Goal: Task Accomplishment & Management: Complete application form

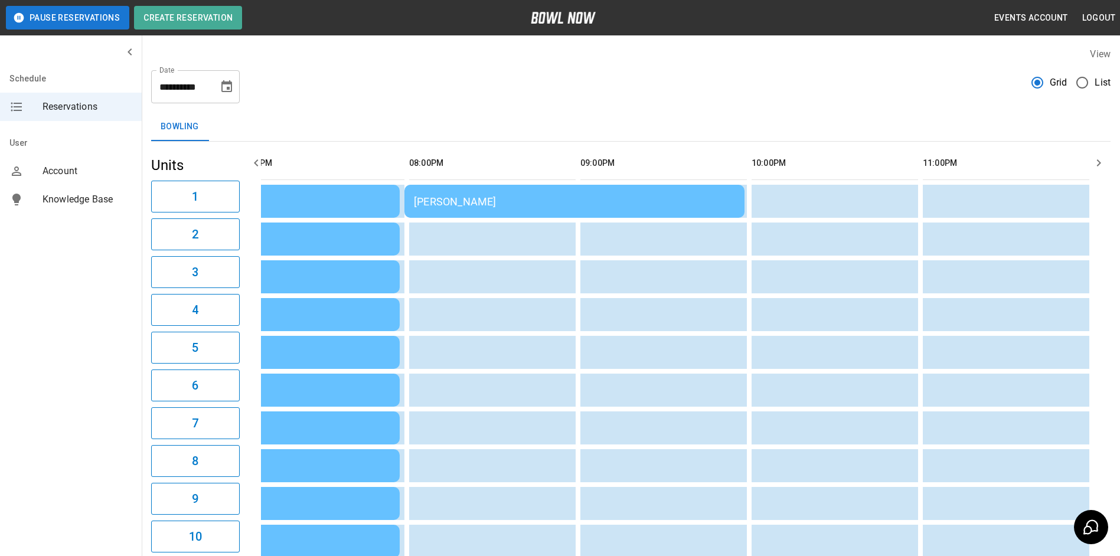
click at [254, 162] on icon "button" at bounding box center [256, 163] width 14 height 14
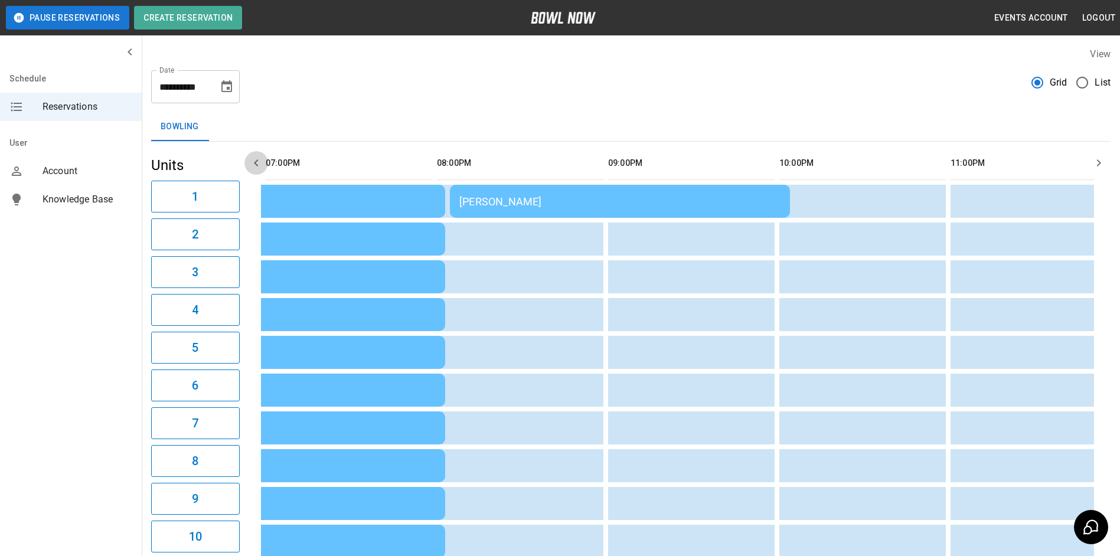
click at [254, 162] on icon "button" at bounding box center [256, 163] width 14 height 14
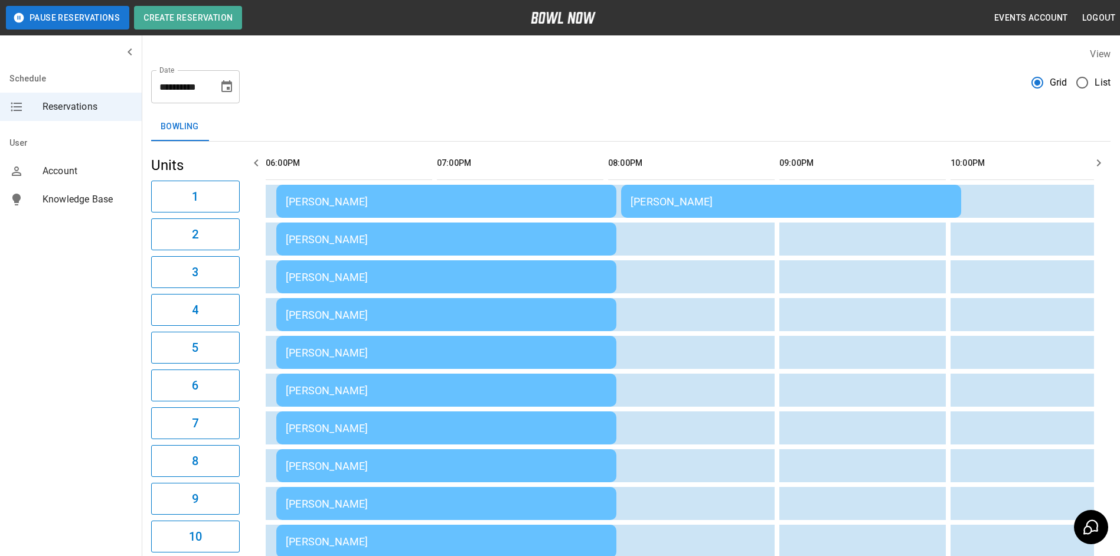
click at [254, 162] on icon "button" at bounding box center [256, 163] width 14 height 14
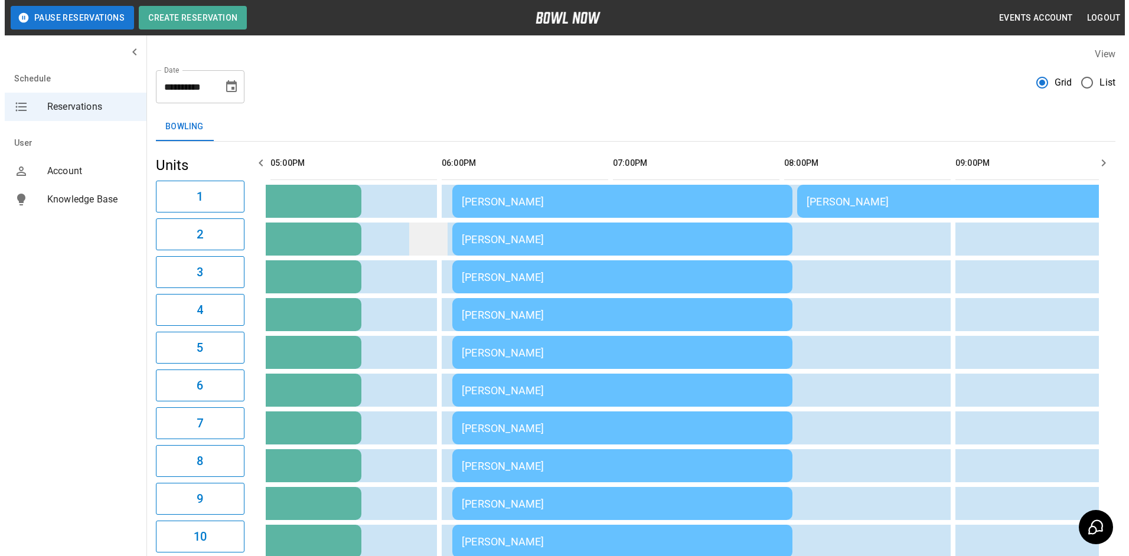
scroll to position [413, 0]
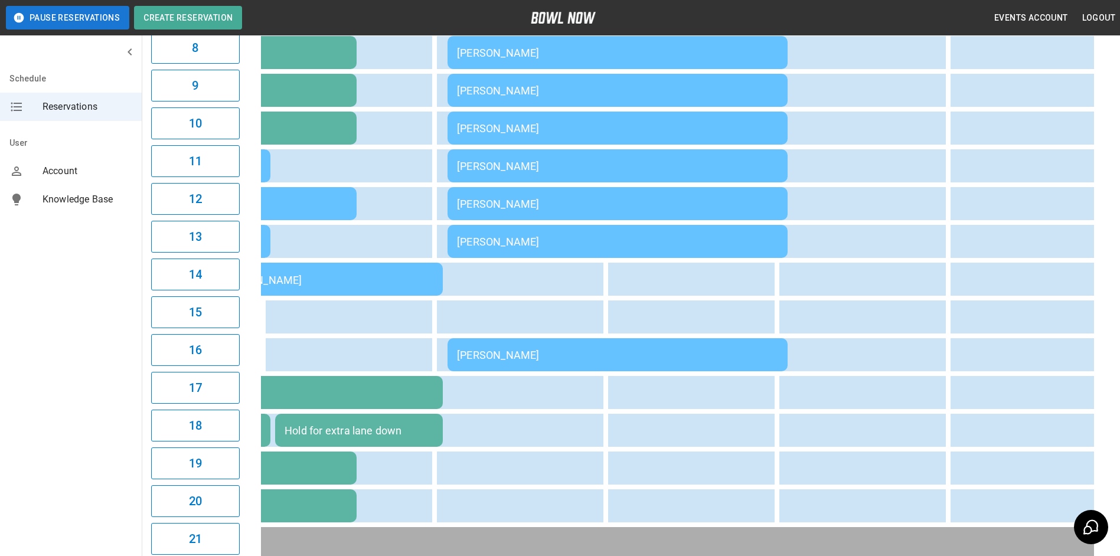
click at [480, 341] on table "Special Olympics [PERSON_NAME] [PERSON_NAME] Special Olympics [PERSON_NAME] Spe…" at bounding box center [187, 165] width 2592 height 875
click at [464, 351] on td "[PERSON_NAME]" at bounding box center [618, 354] width 340 height 33
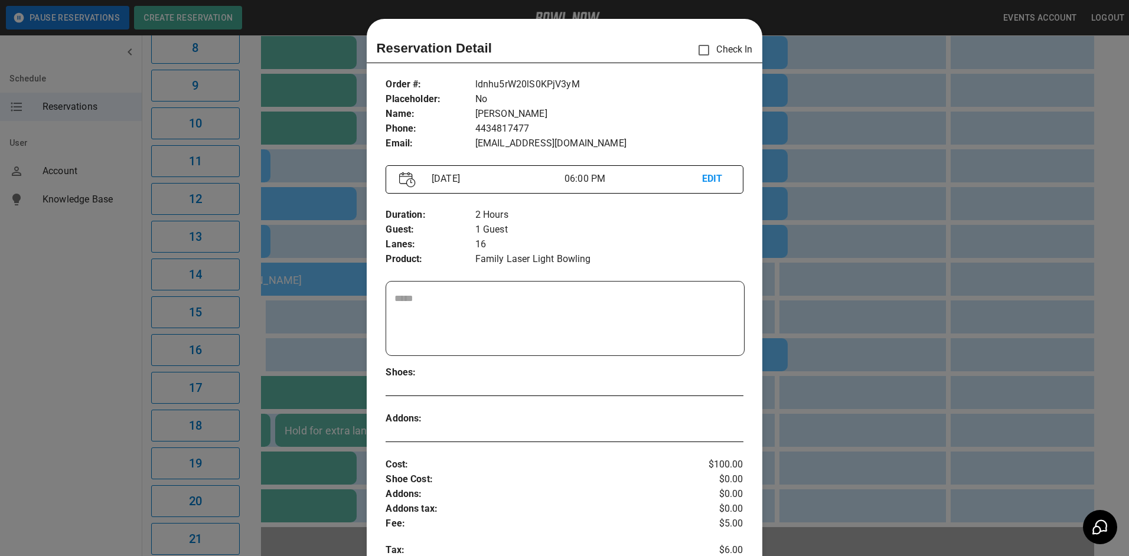
scroll to position [19, 0]
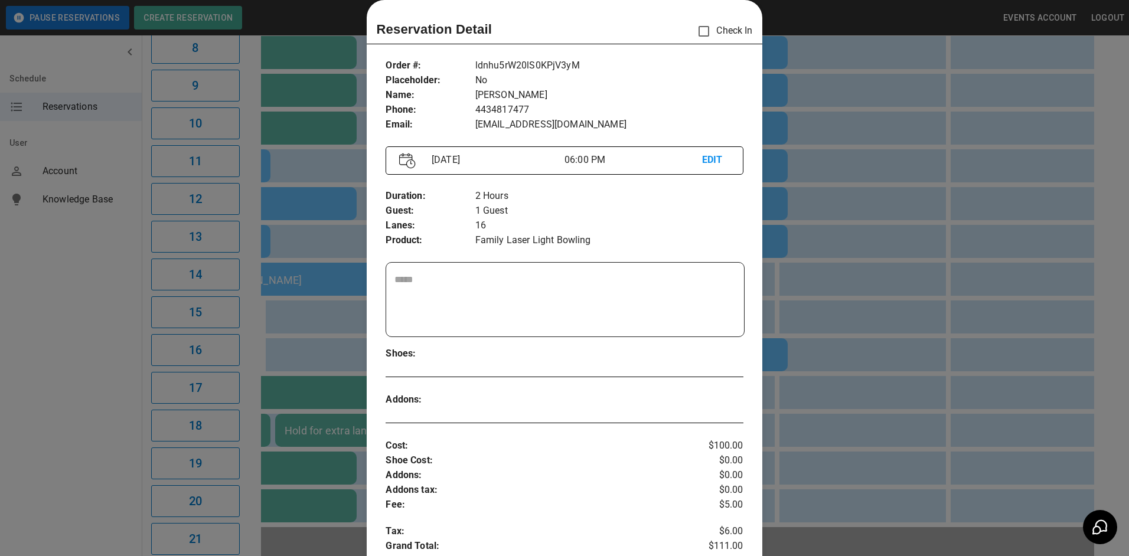
click at [844, 283] on div at bounding box center [564, 278] width 1129 height 556
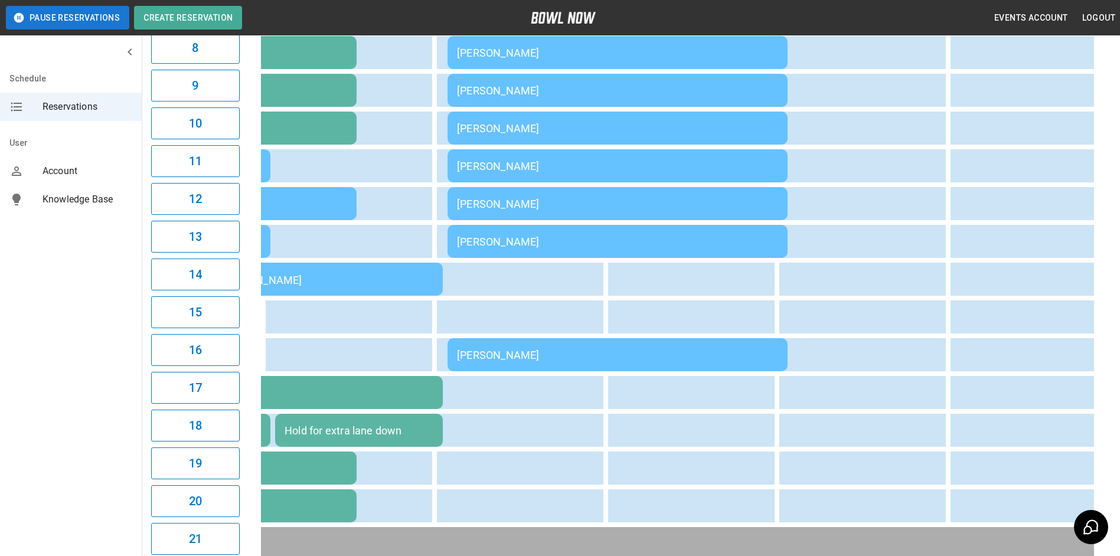
click at [661, 255] on td "[PERSON_NAME]" at bounding box center [618, 241] width 340 height 33
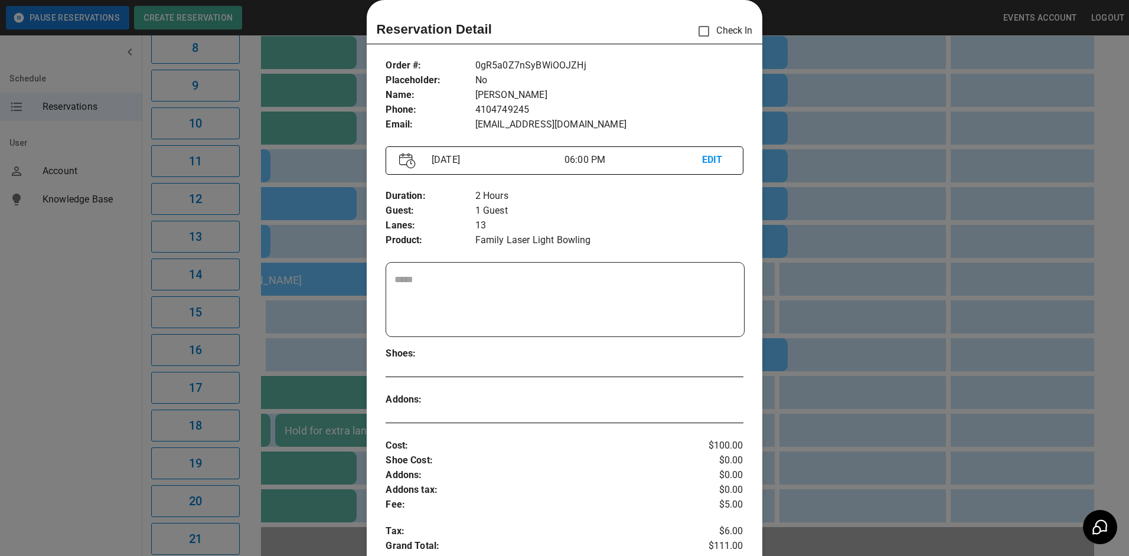
click at [925, 261] on div at bounding box center [564, 278] width 1129 height 556
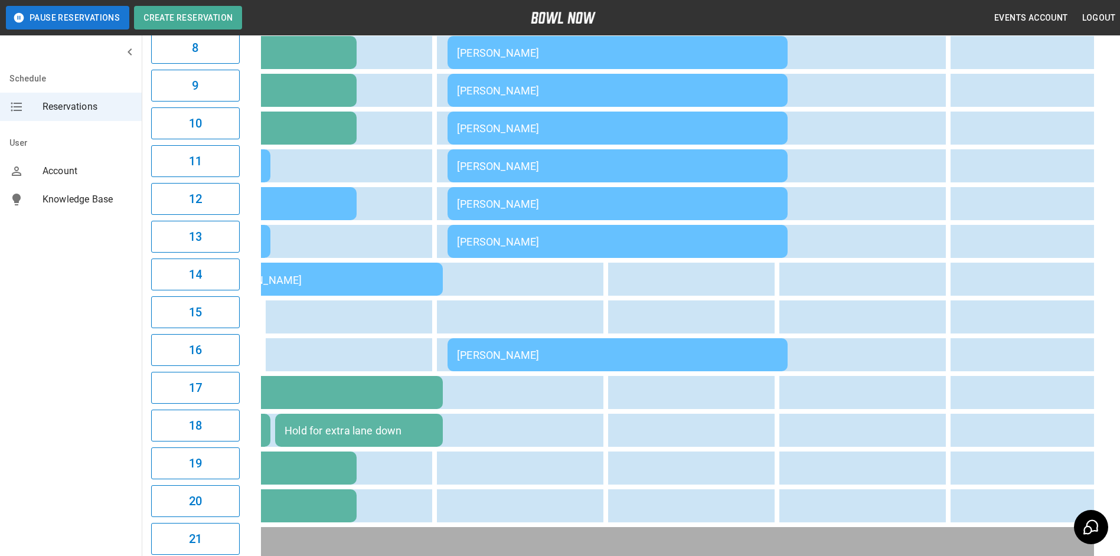
click at [744, 211] on td "[PERSON_NAME]" at bounding box center [618, 203] width 340 height 33
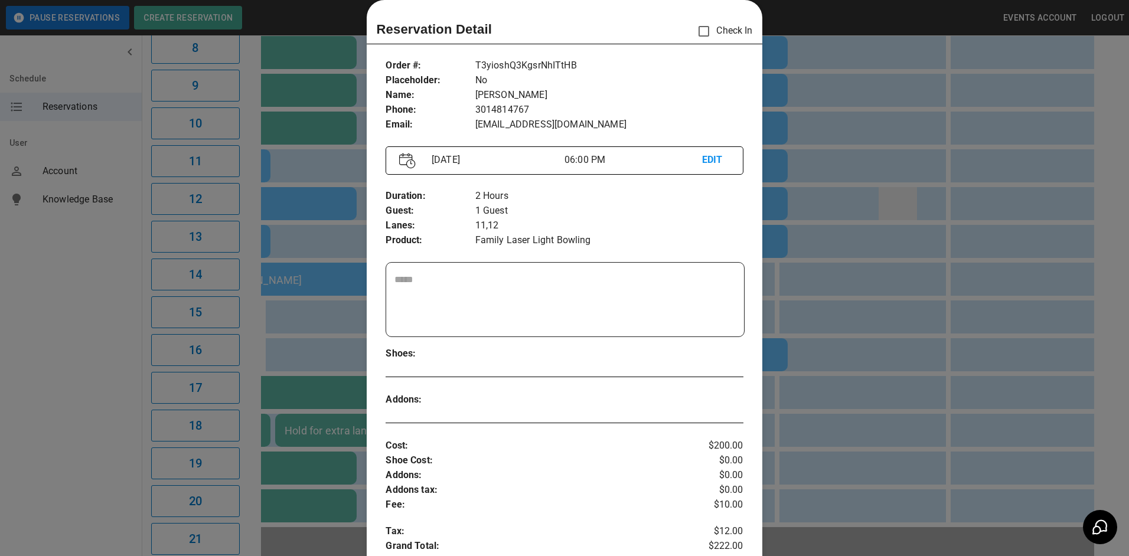
click at [894, 215] on div at bounding box center [564, 278] width 1129 height 556
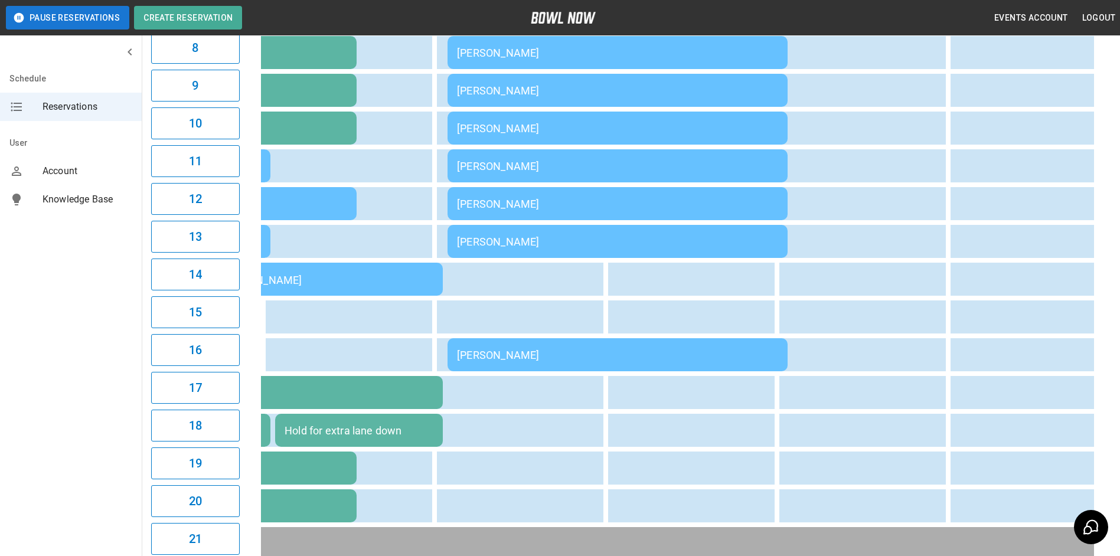
click at [719, 204] on div "[PERSON_NAME]" at bounding box center [617, 204] width 321 height 12
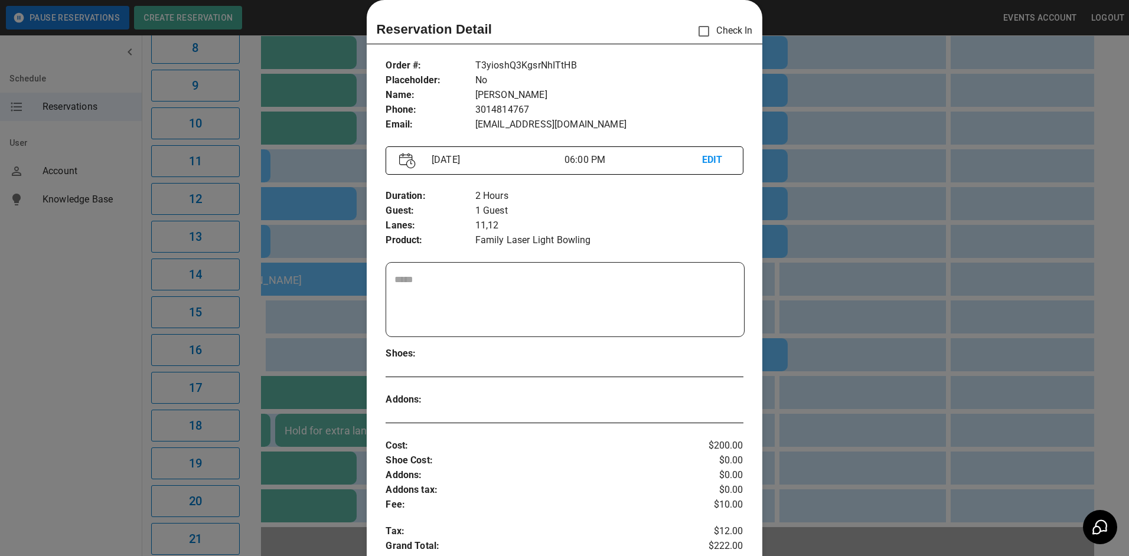
click at [907, 263] on div at bounding box center [564, 278] width 1129 height 556
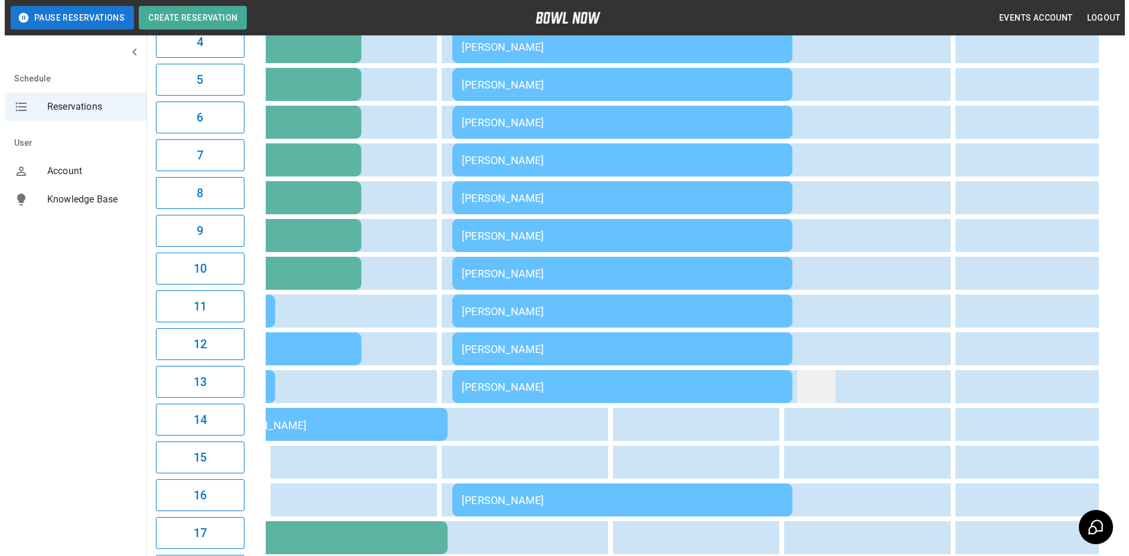
scroll to position [236, 0]
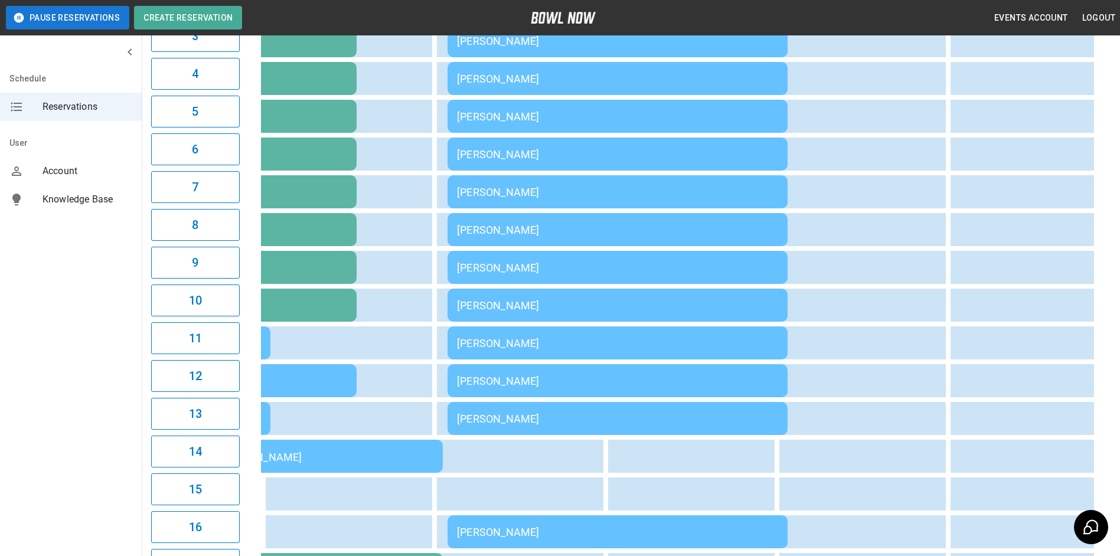
click at [659, 280] on td "[PERSON_NAME]" at bounding box center [618, 267] width 340 height 33
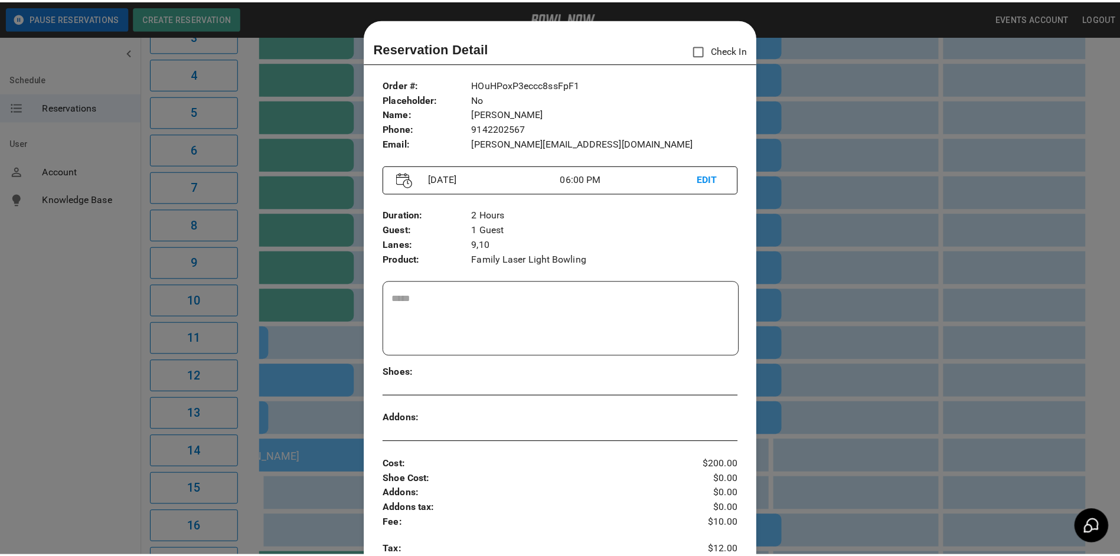
scroll to position [19, 0]
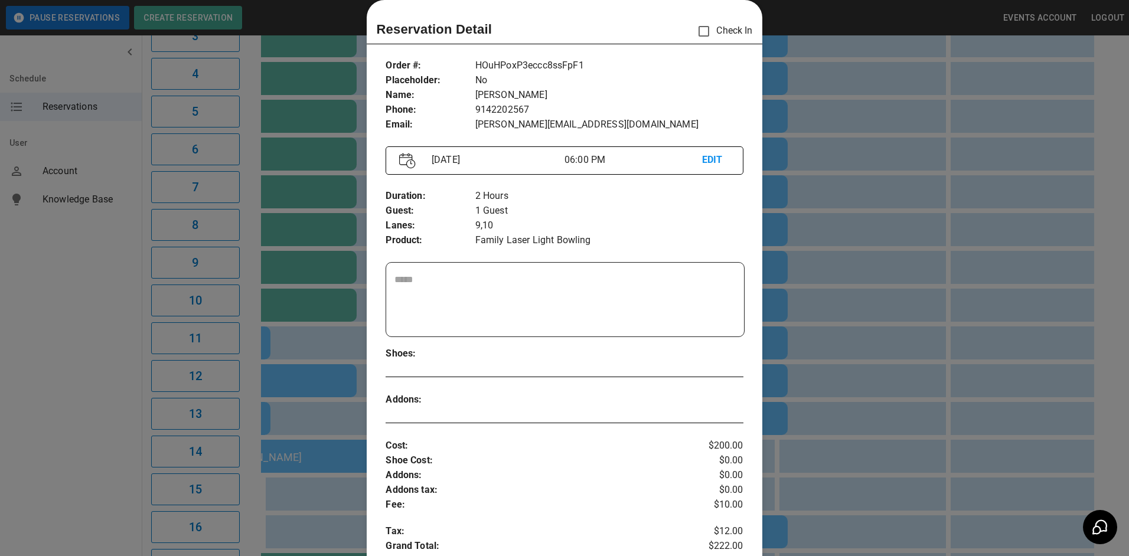
click at [806, 234] on div at bounding box center [564, 278] width 1129 height 556
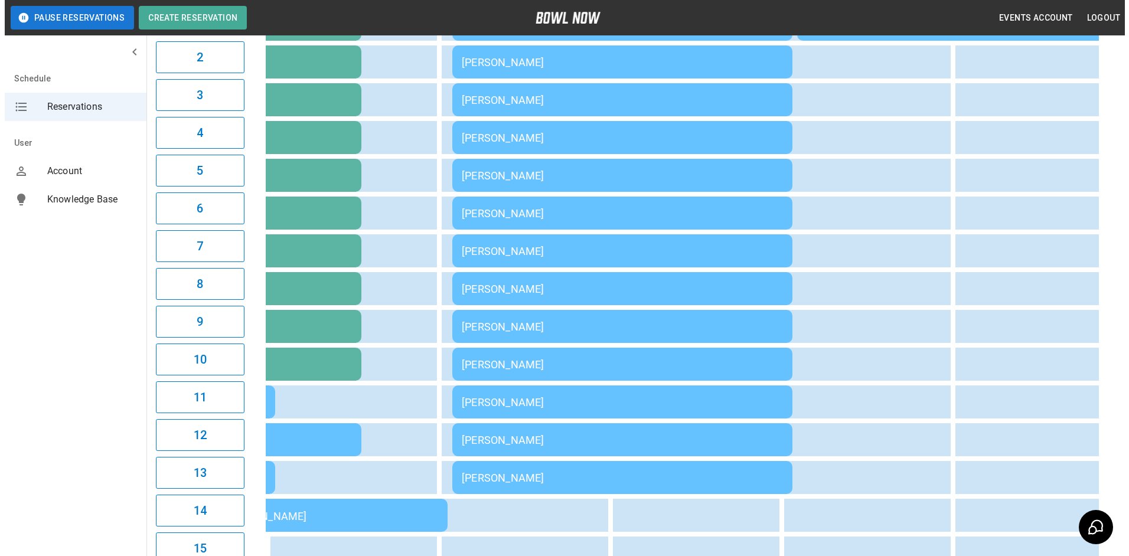
scroll to position [0, 0]
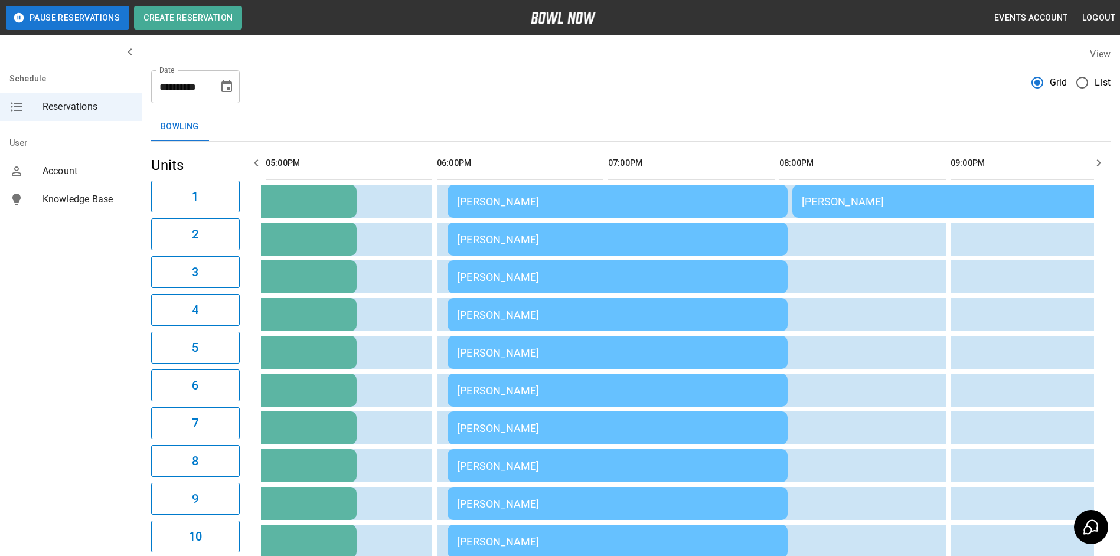
click at [858, 211] on td "[PERSON_NAME]" at bounding box center [963, 201] width 340 height 33
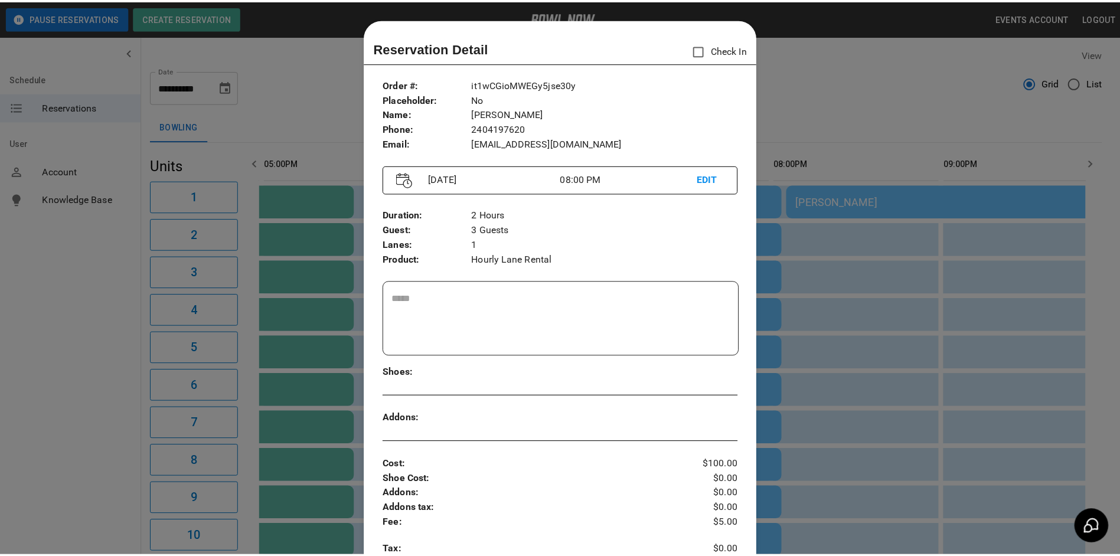
scroll to position [19, 0]
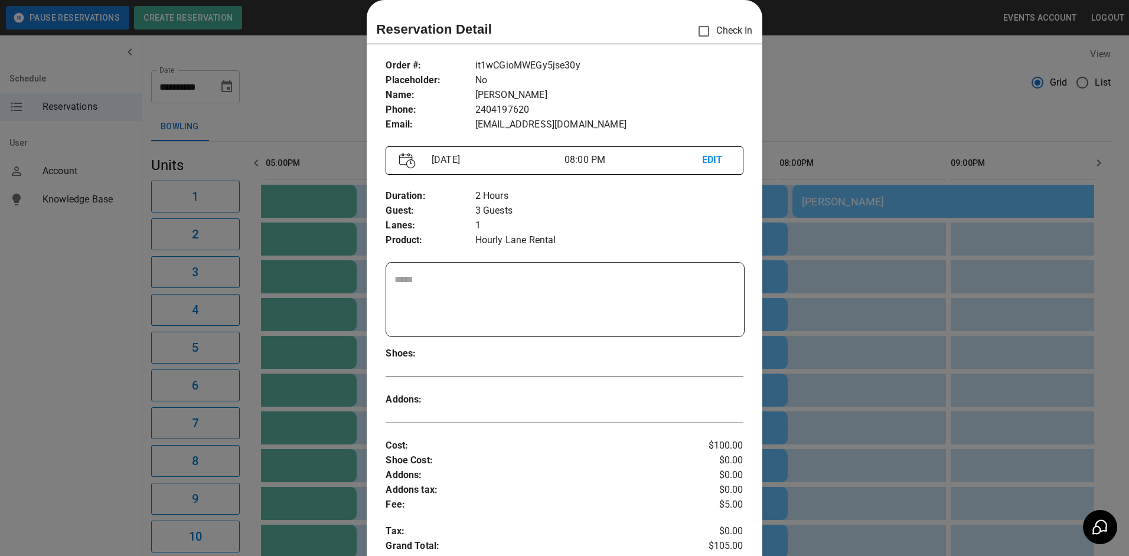
click at [863, 314] on div at bounding box center [564, 278] width 1129 height 556
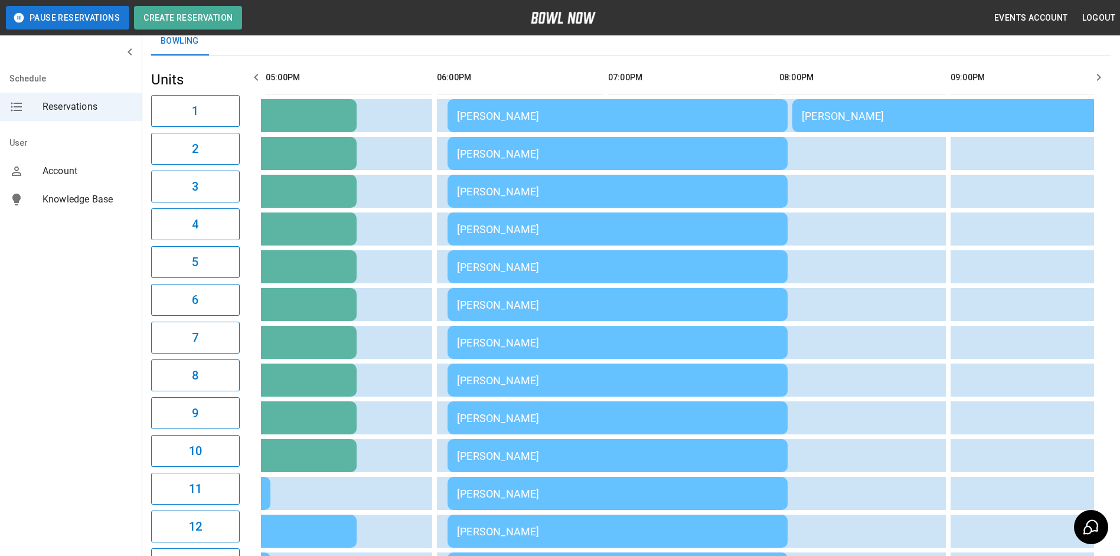
scroll to position [70, 0]
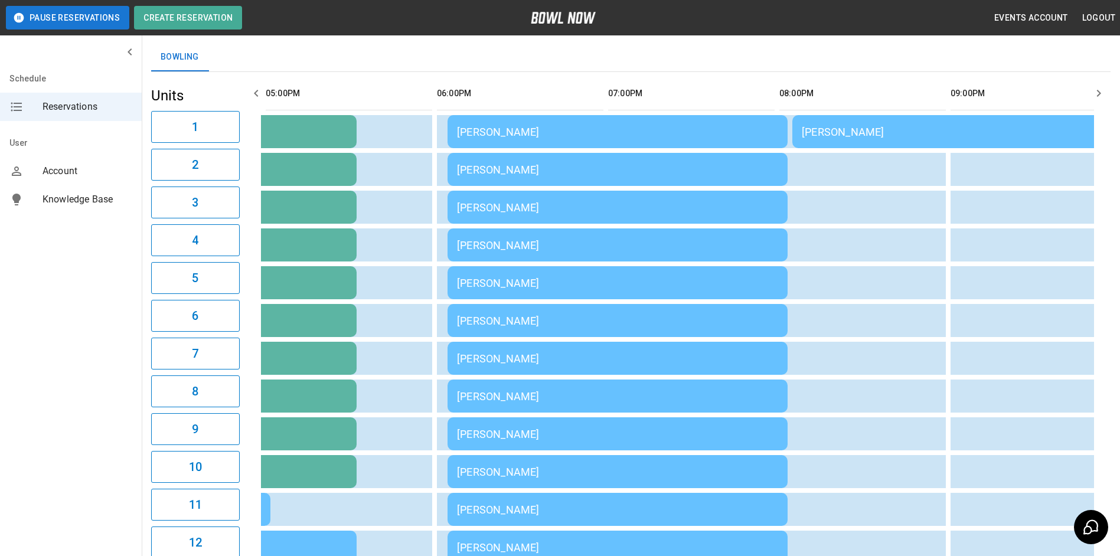
click at [1099, 93] on icon "button" at bounding box center [1099, 93] width 14 height 14
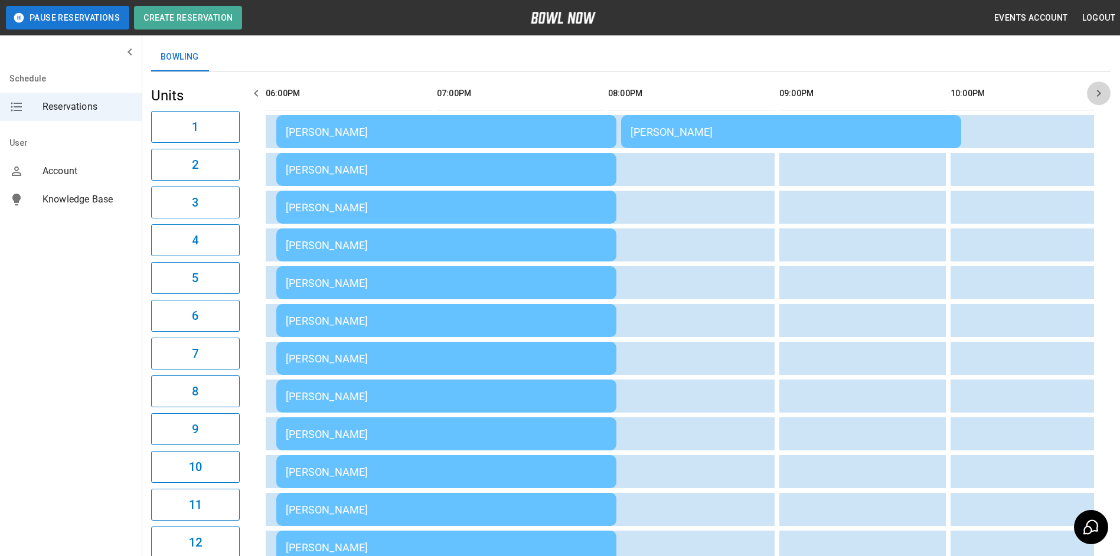
click at [1099, 93] on icon "button" at bounding box center [1099, 93] width 14 height 14
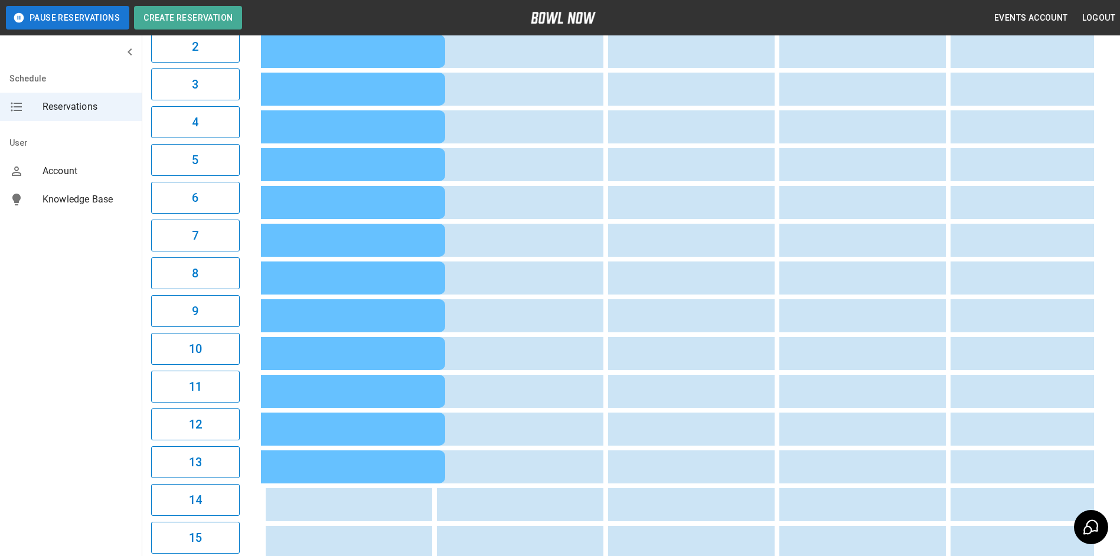
scroll to position [0, 0]
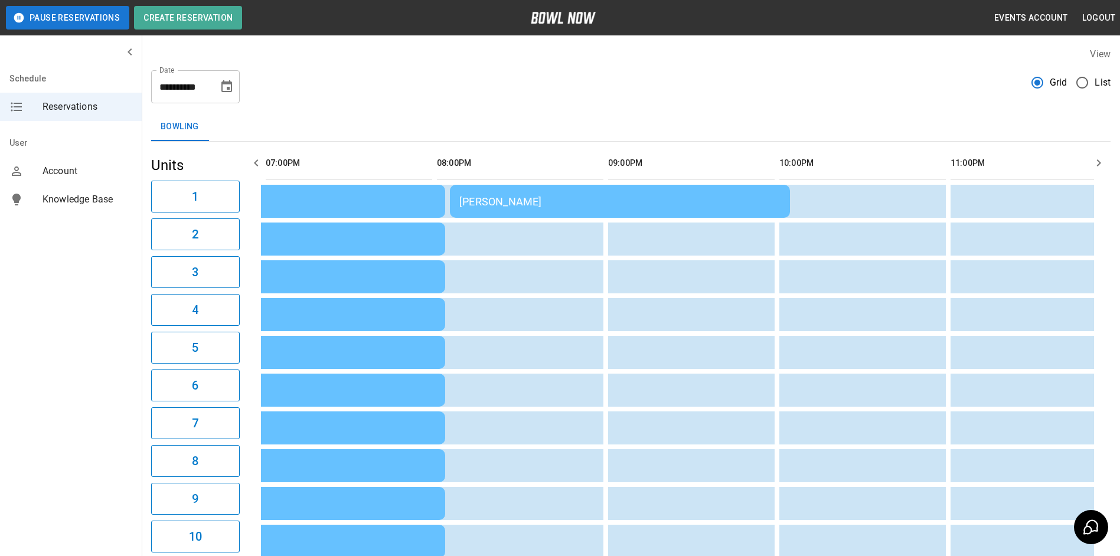
click at [252, 164] on icon "button" at bounding box center [256, 163] width 14 height 14
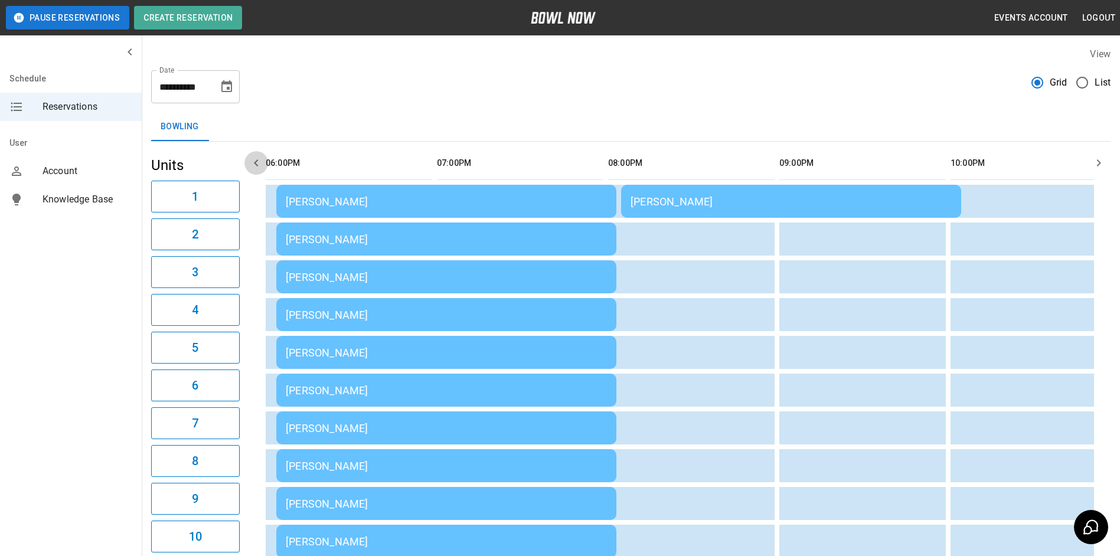
click at [252, 164] on icon "button" at bounding box center [256, 163] width 14 height 14
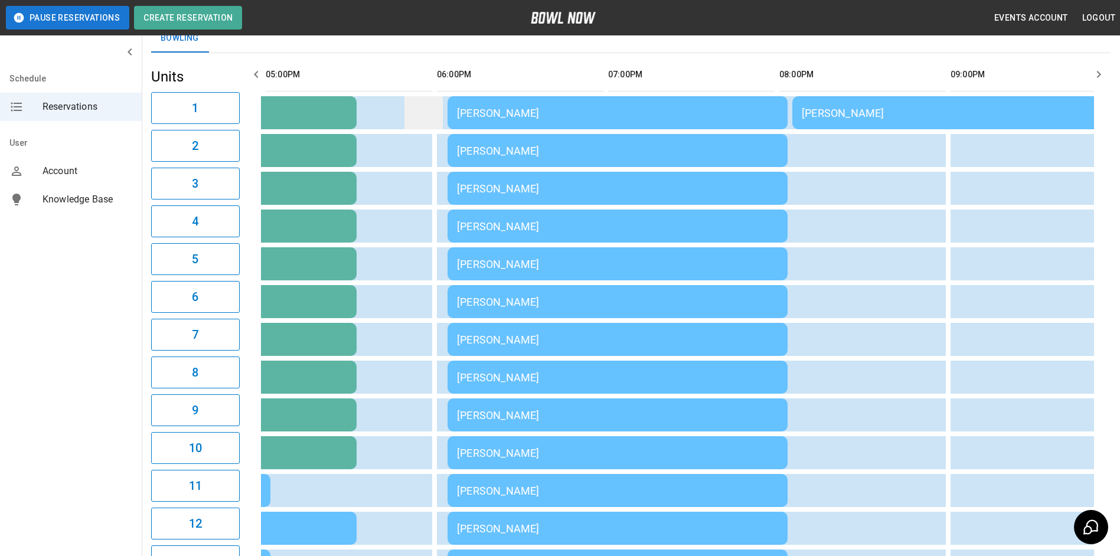
scroll to position [0, 0]
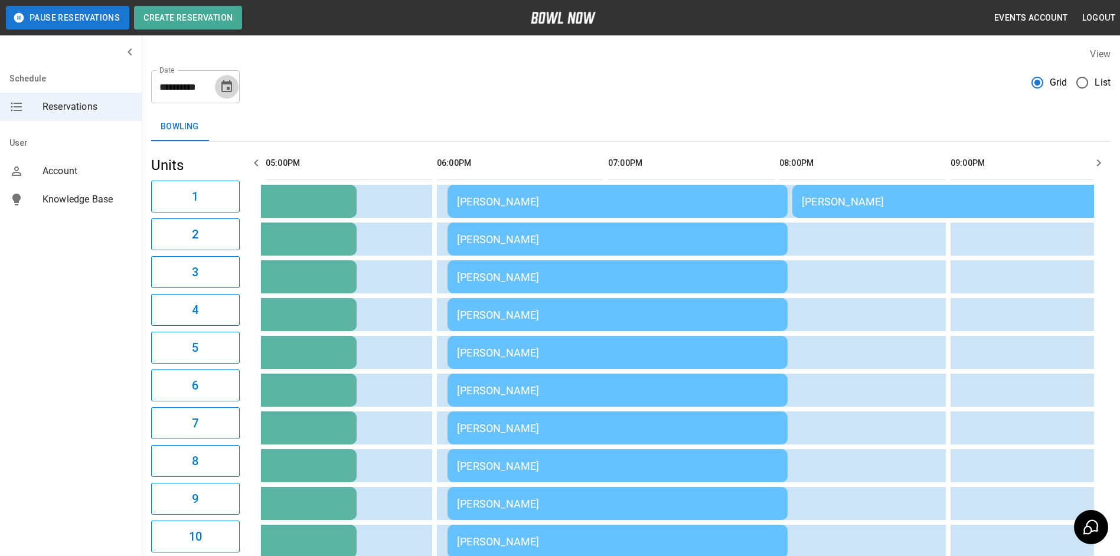
click at [218, 88] on button "Choose date, selected date is Sep 20, 2025" at bounding box center [227, 87] width 24 height 24
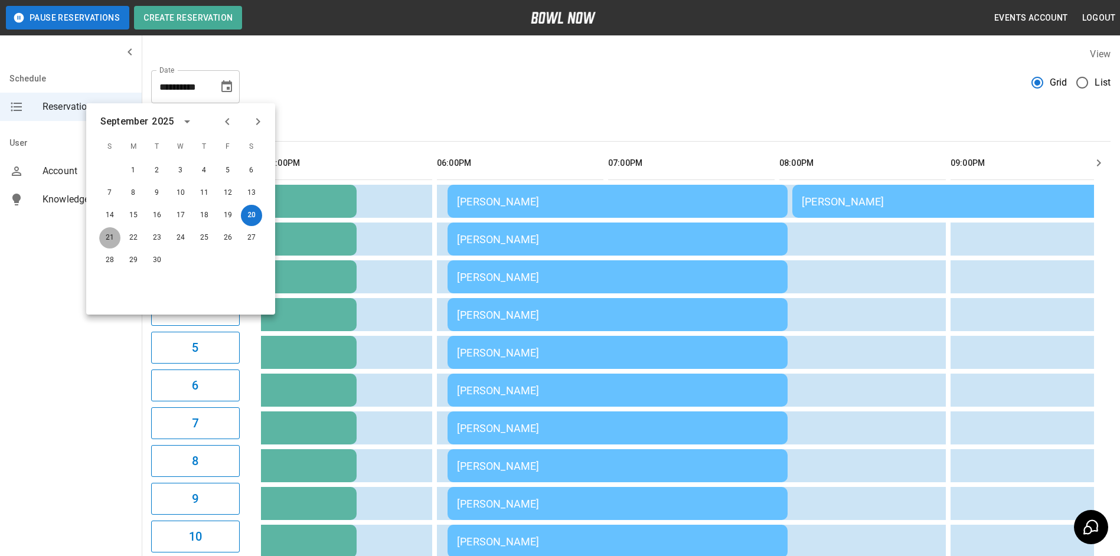
drag, startPoint x: 110, startPoint y: 238, endPoint x: 122, endPoint y: 246, distance: 14.1
click at [126, 247] on div "21 22 23 24 25 26 27" at bounding box center [180, 237] width 189 height 21
click at [115, 243] on button "21" at bounding box center [109, 237] width 21 height 21
click at [109, 243] on button "21" at bounding box center [109, 237] width 21 height 21
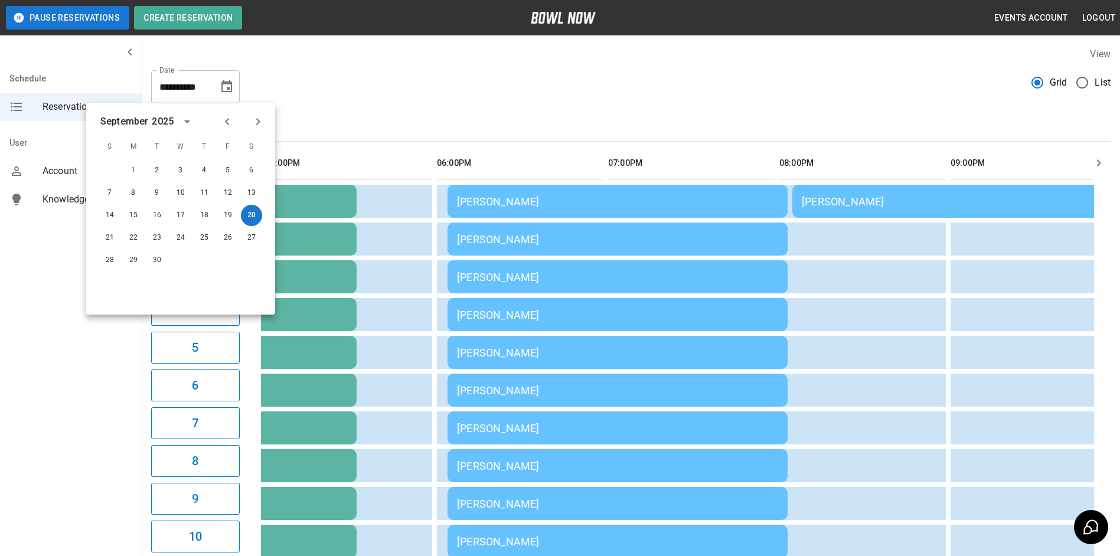
click at [60, 262] on div "Schedule Reservations User Account Knowledge Base" at bounding box center [71, 278] width 142 height 556
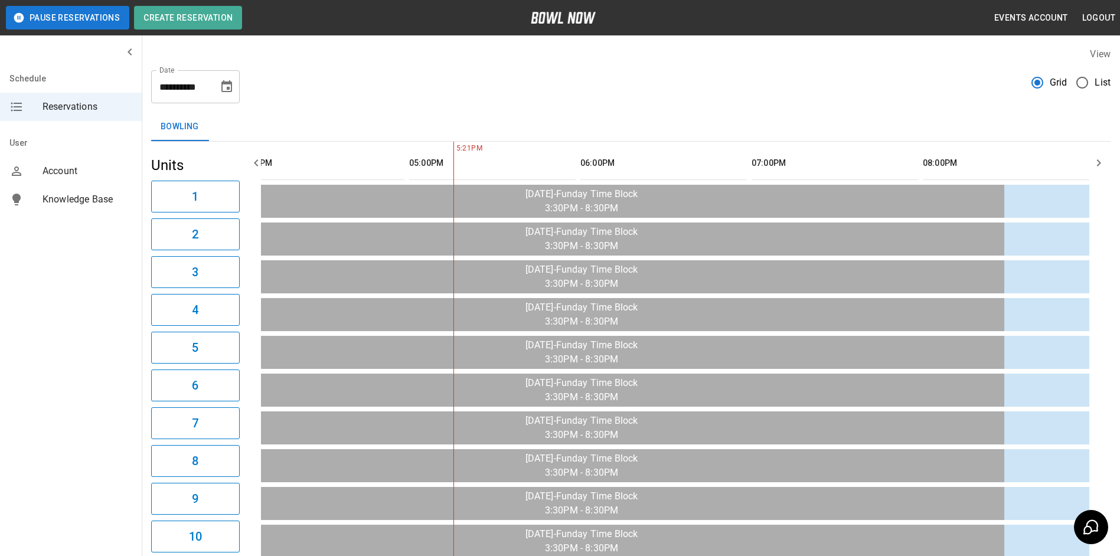
type input "**********"
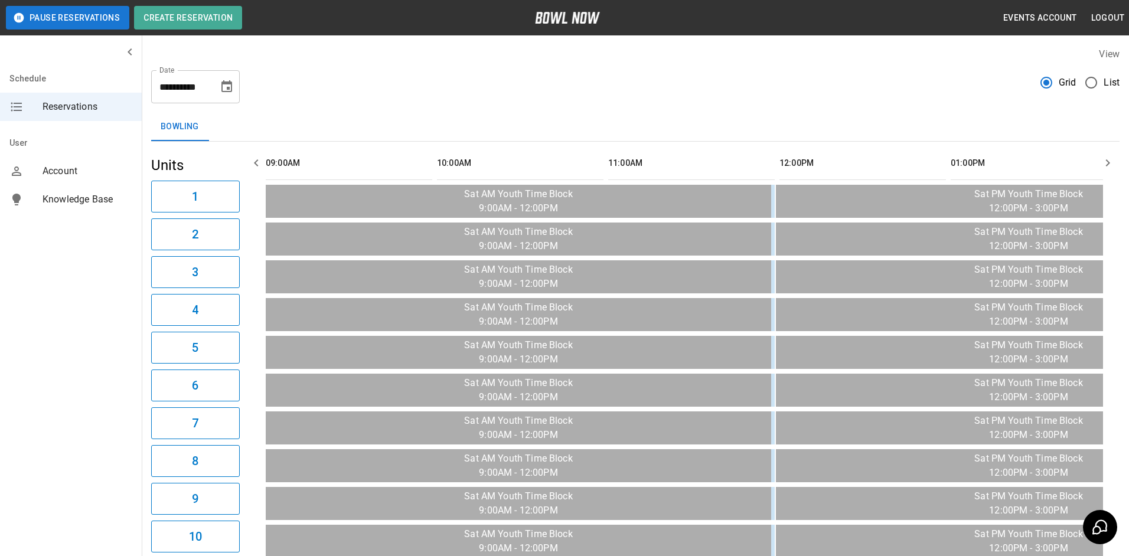
click at [229, 87] on icon "Choose date, selected date is Sep 20, 2025" at bounding box center [226, 86] width 11 height 12
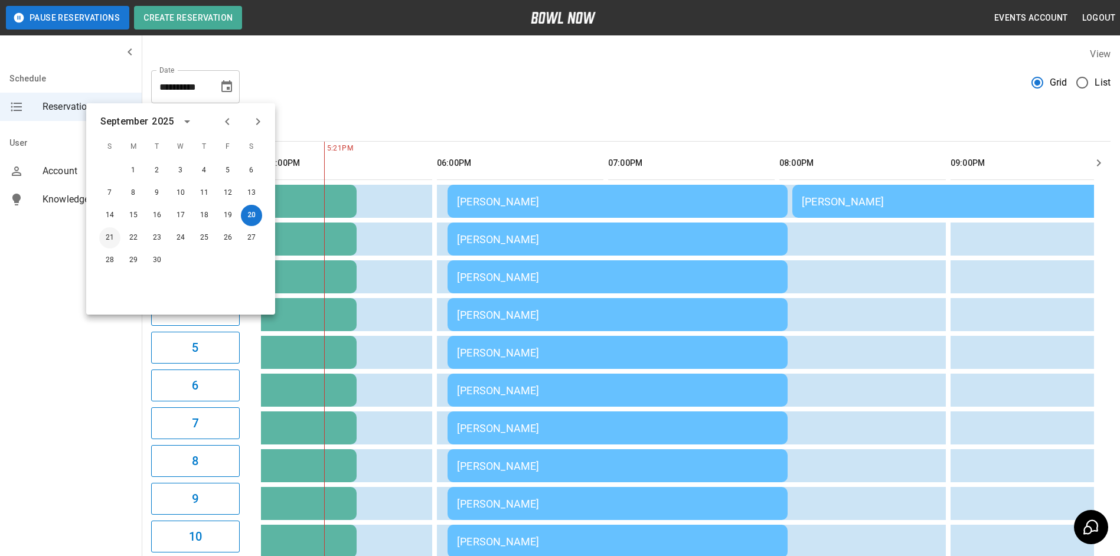
click at [109, 238] on button "21" at bounding box center [109, 237] width 21 height 21
type input "**********"
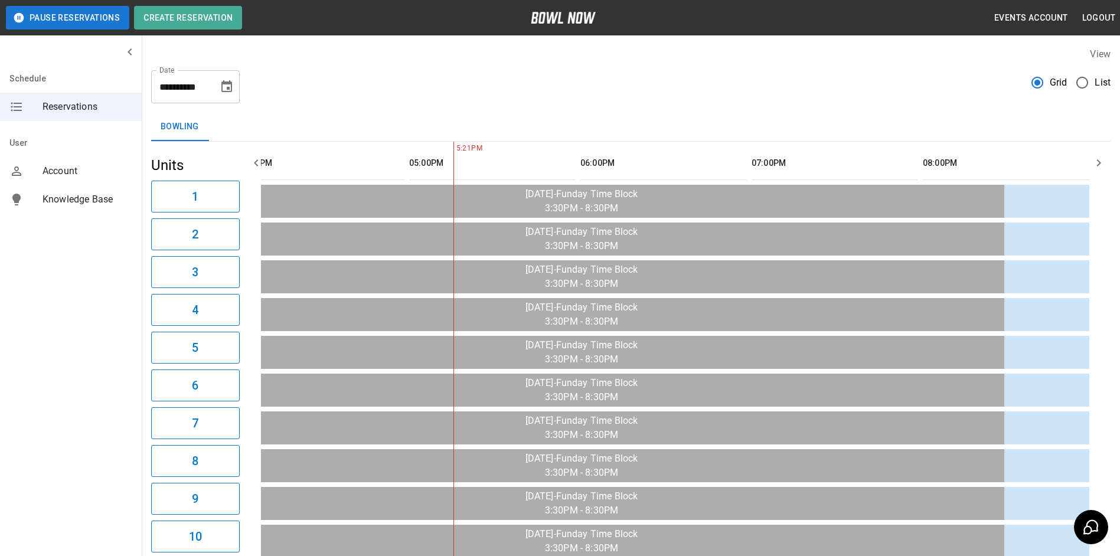
scroll to position [0, 1241]
click at [266, 162] on button "button" at bounding box center [257, 163] width 24 height 24
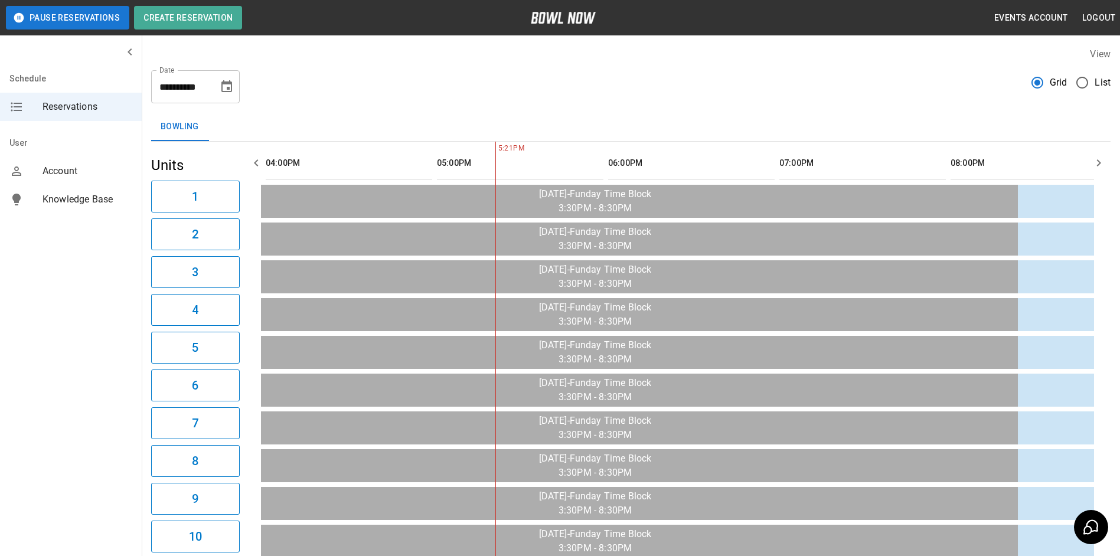
click at [266, 162] on button "button" at bounding box center [257, 163] width 24 height 24
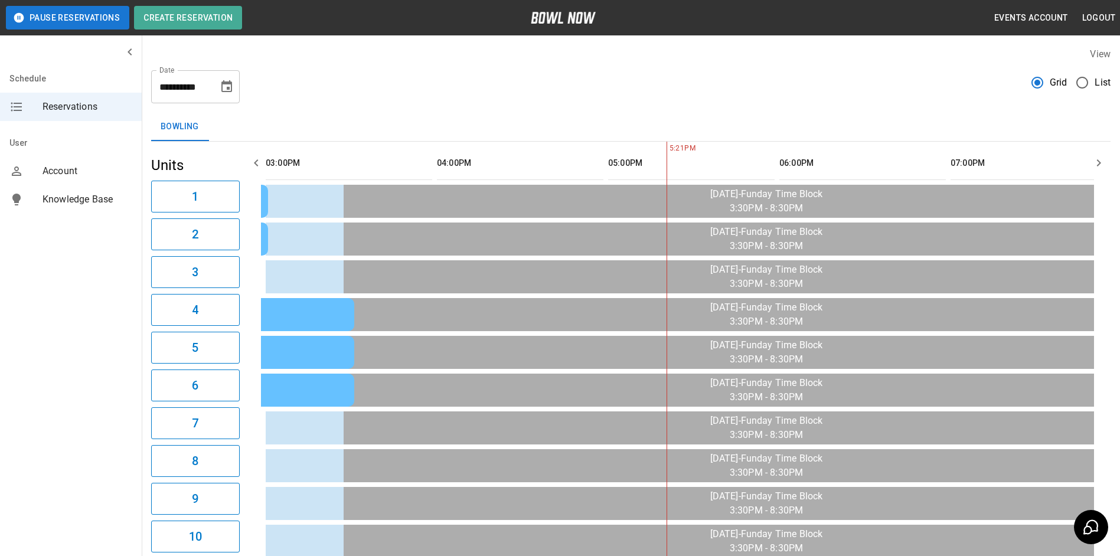
click at [266, 162] on button "button" at bounding box center [257, 163] width 24 height 24
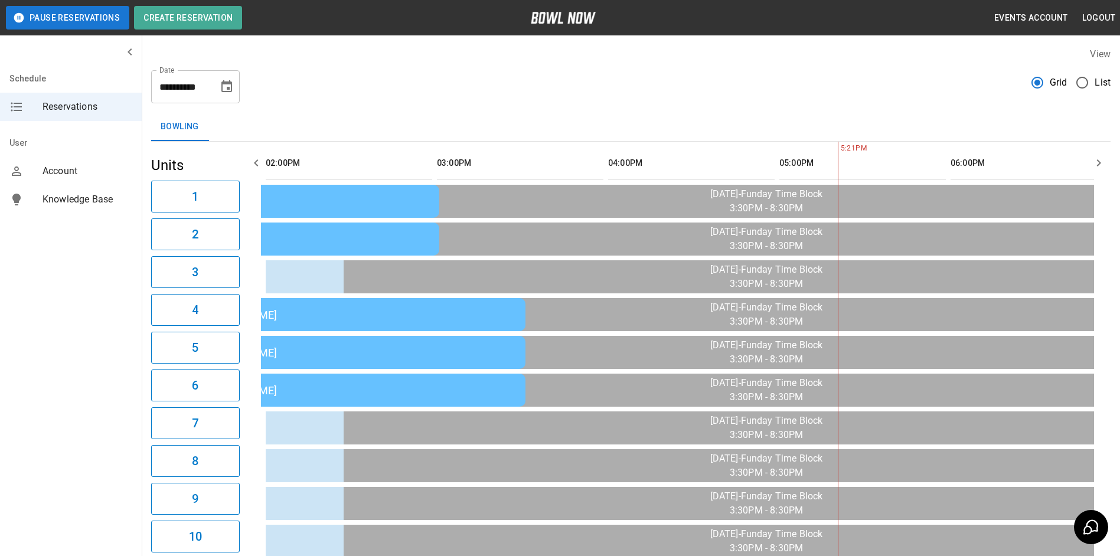
scroll to position [0, 856]
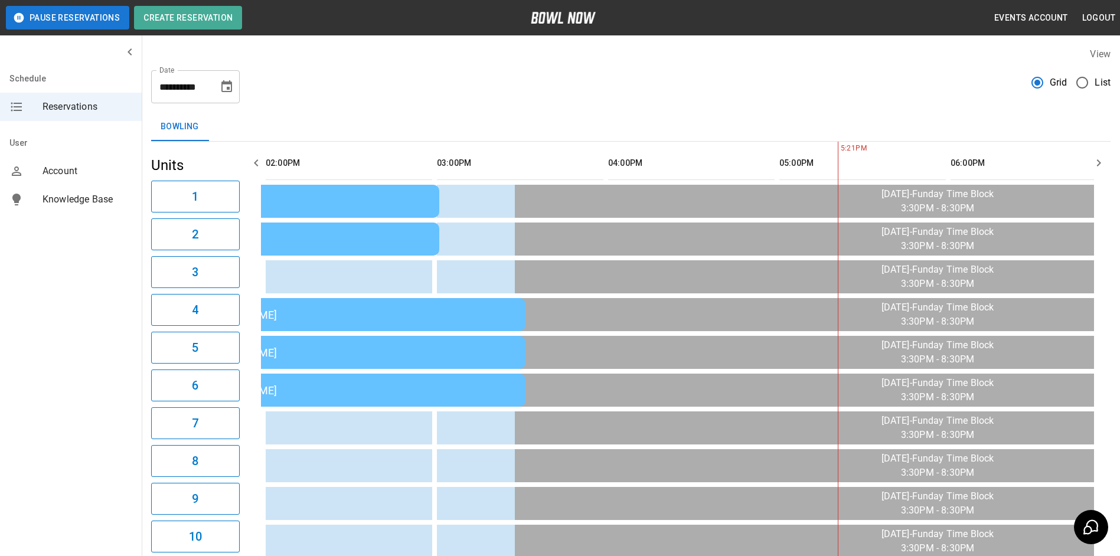
click at [265, 162] on button "button" at bounding box center [257, 163] width 24 height 24
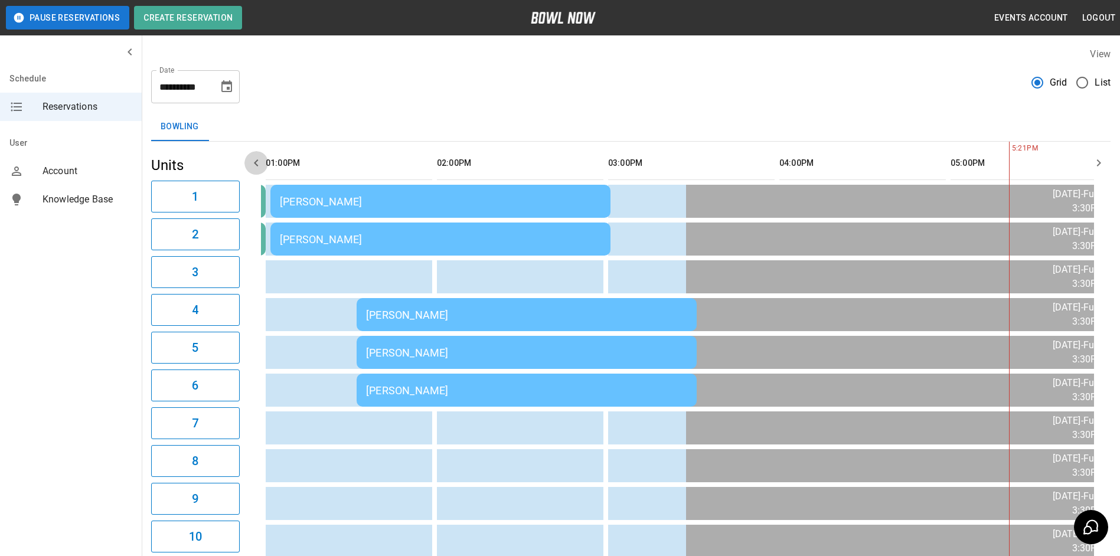
click at [265, 163] on button "button" at bounding box center [257, 163] width 24 height 24
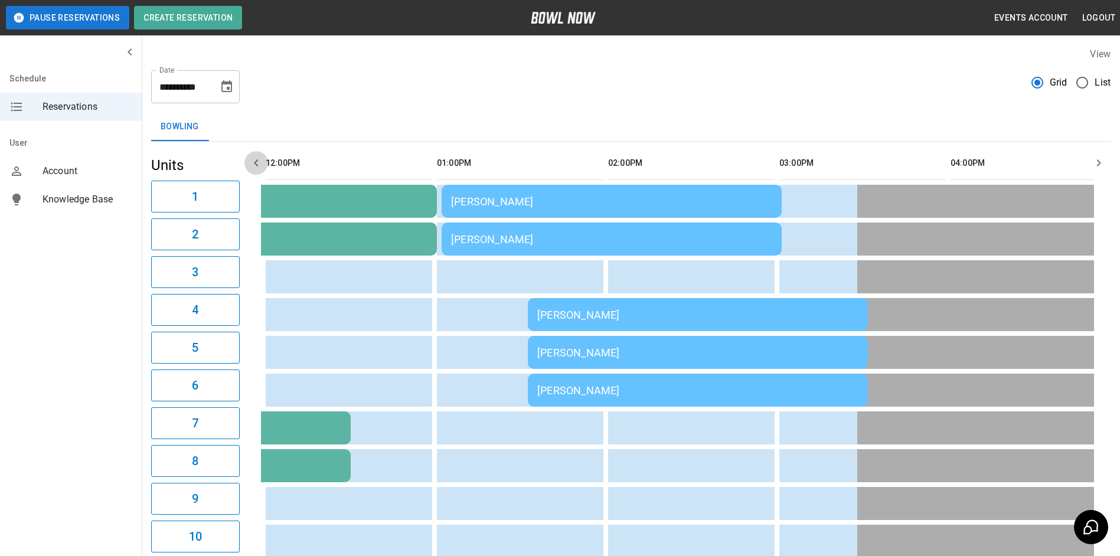
click at [265, 163] on button "button" at bounding box center [257, 163] width 24 height 24
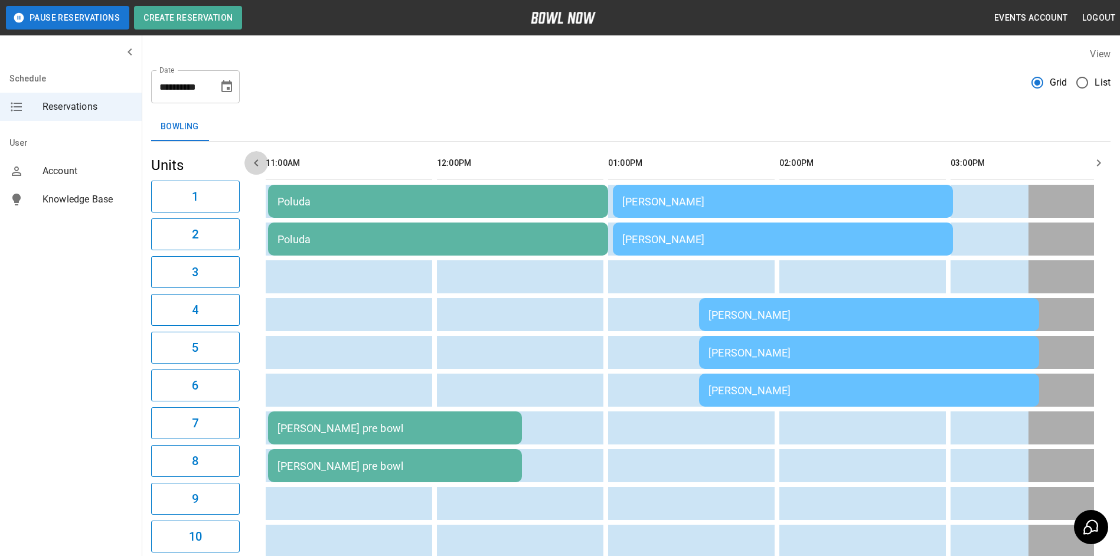
click at [265, 163] on button "button" at bounding box center [257, 163] width 24 height 24
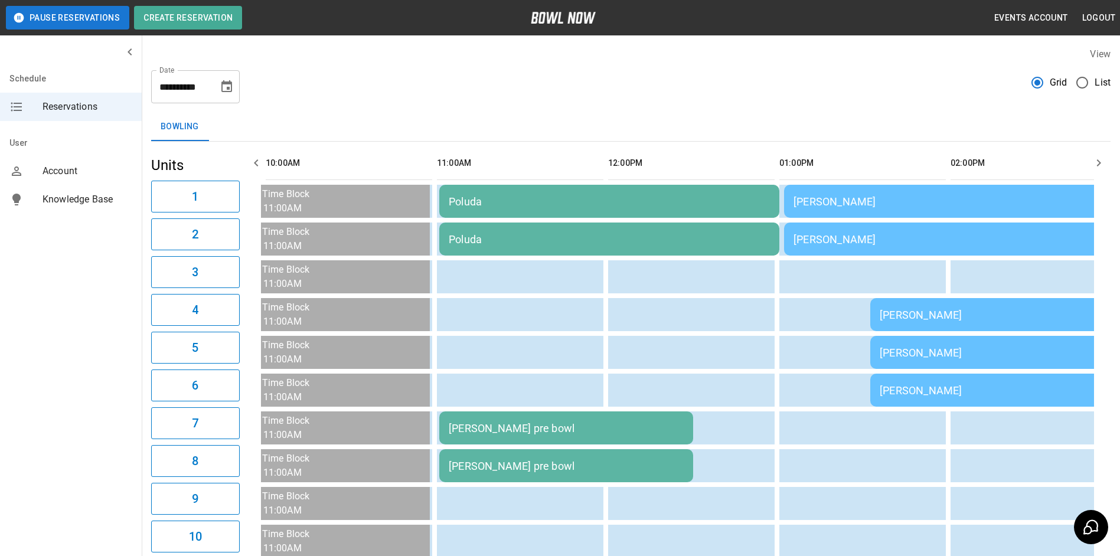
click at [265, 163] on button "button" at bounding box center [257, 163] width 24 height 24
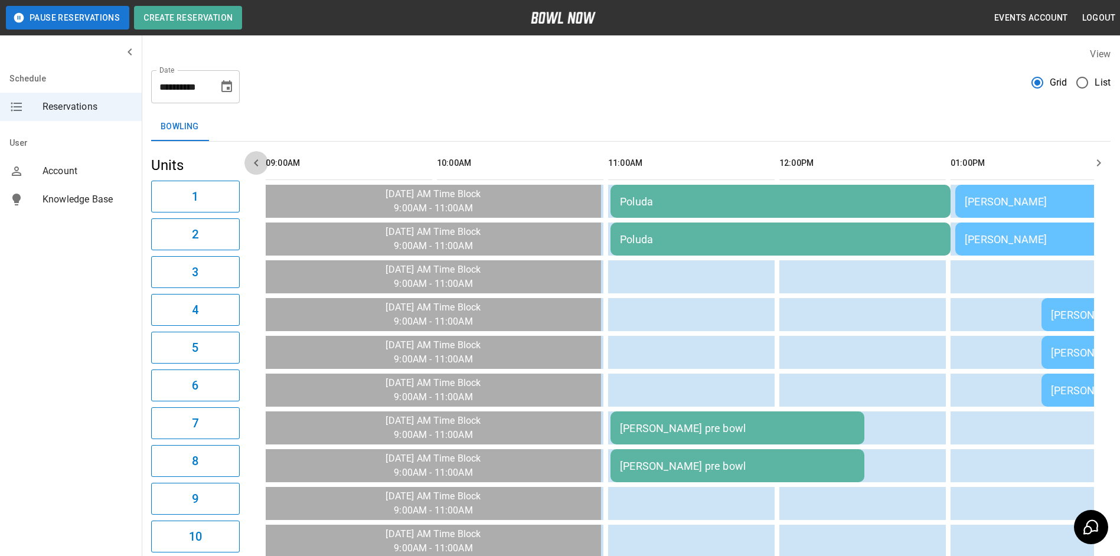
click at [265, 163] on button "button" at bounding box center [257, 163] width 24 height 24
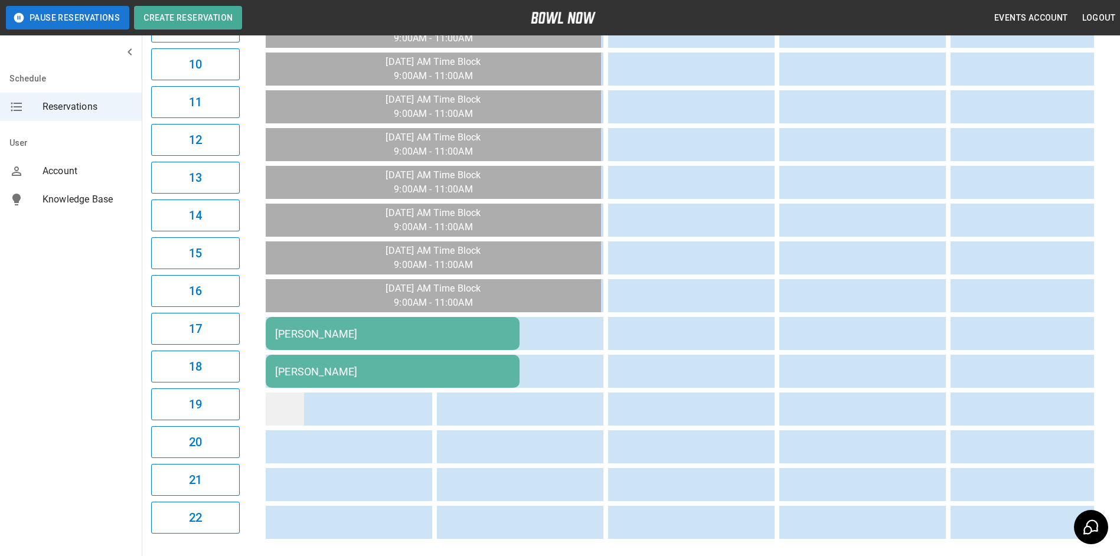
click at [285, 416] on td "sticky table" at bounding box center [285, 409] width 38 height 33
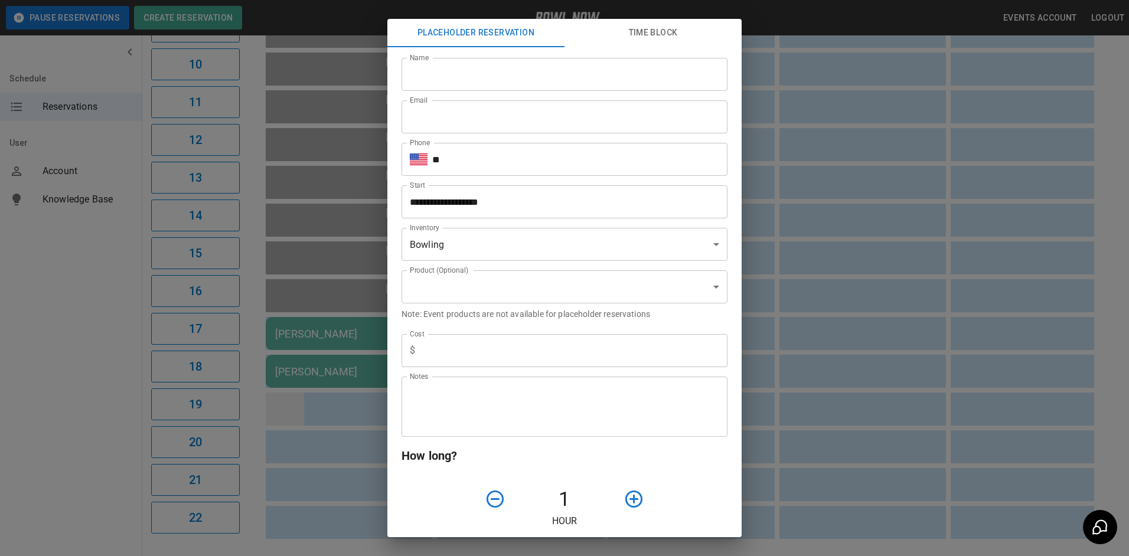
type input "**********"
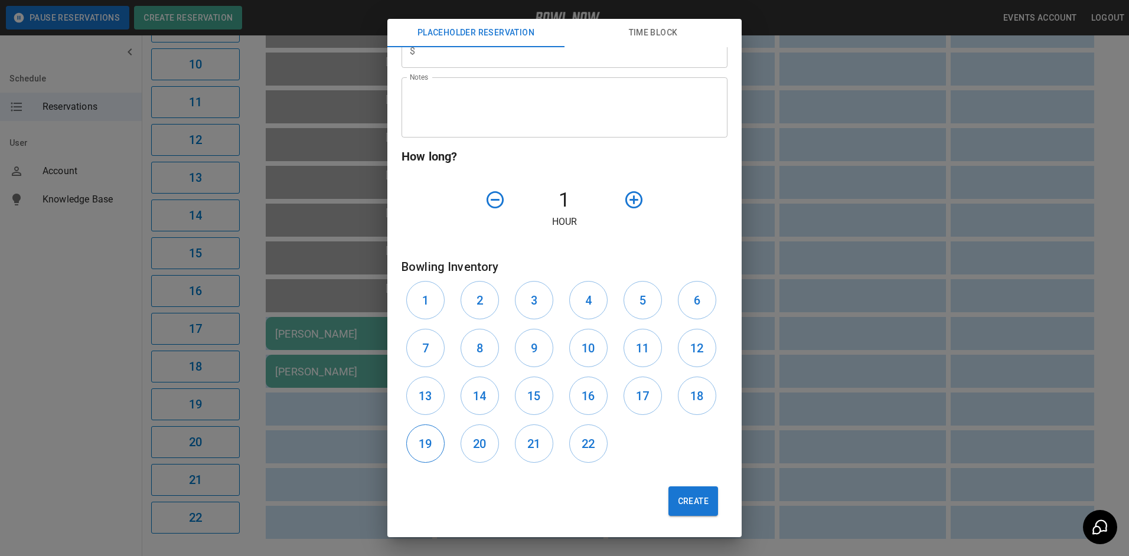
click at [435, 442] on button "19" at bounding box center [425, 444] width 38 height 38
click at [496, 441] on button "20" at bounding box center [480, 444] width 38 height 38
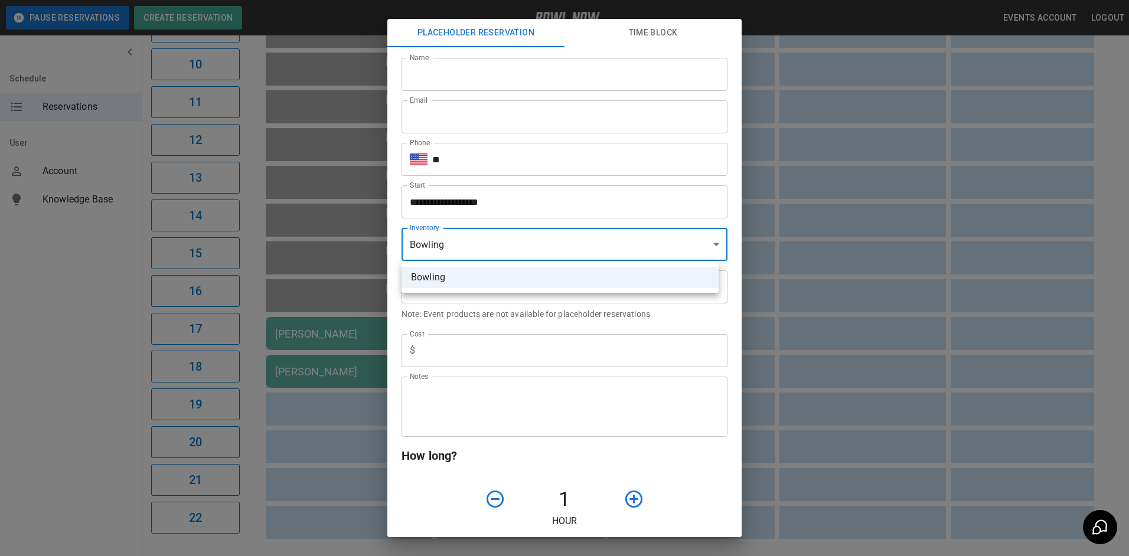
click at [479, 250] on body "**********" at bounding box center [564, 72] width 1129 height 1090
click at [447, 120] on div at bounding box center [564, 278] width 1129 height 556
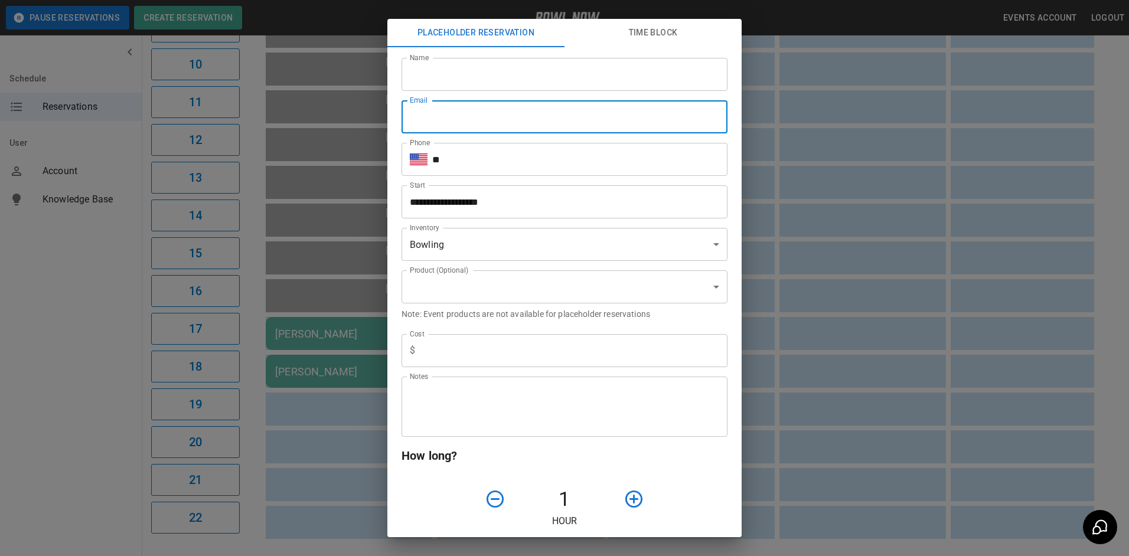
click at [455, 116] on input "Email" at bounding box center [565, 116] width 326 height 33
type input "**********"
type input "*********"
type input "**********"
type input "*"
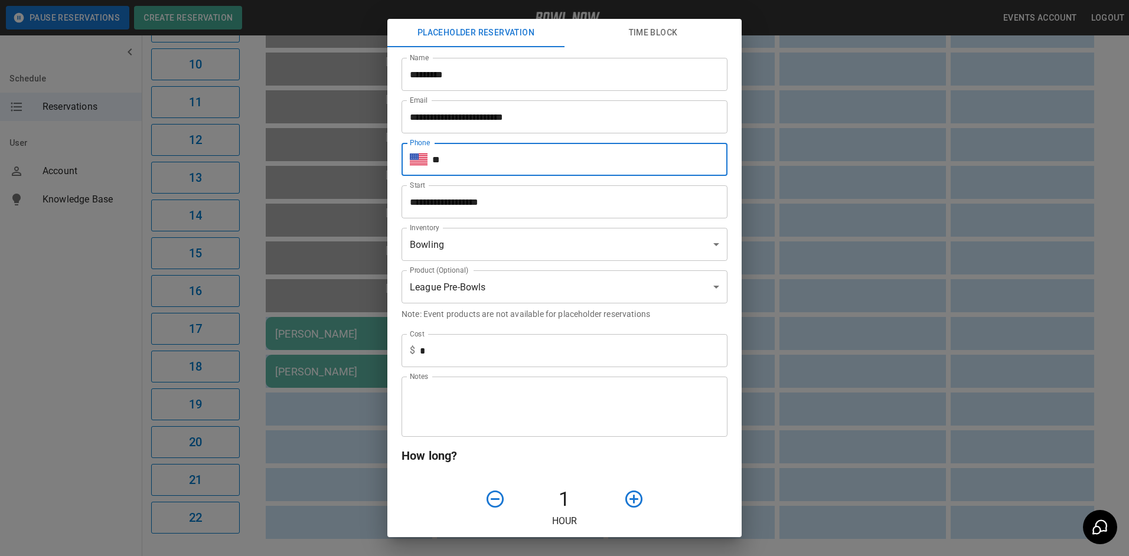
click at [495, 158] on input "**" at bounding box center [579, 159] width 295 height 33
type input "**********"
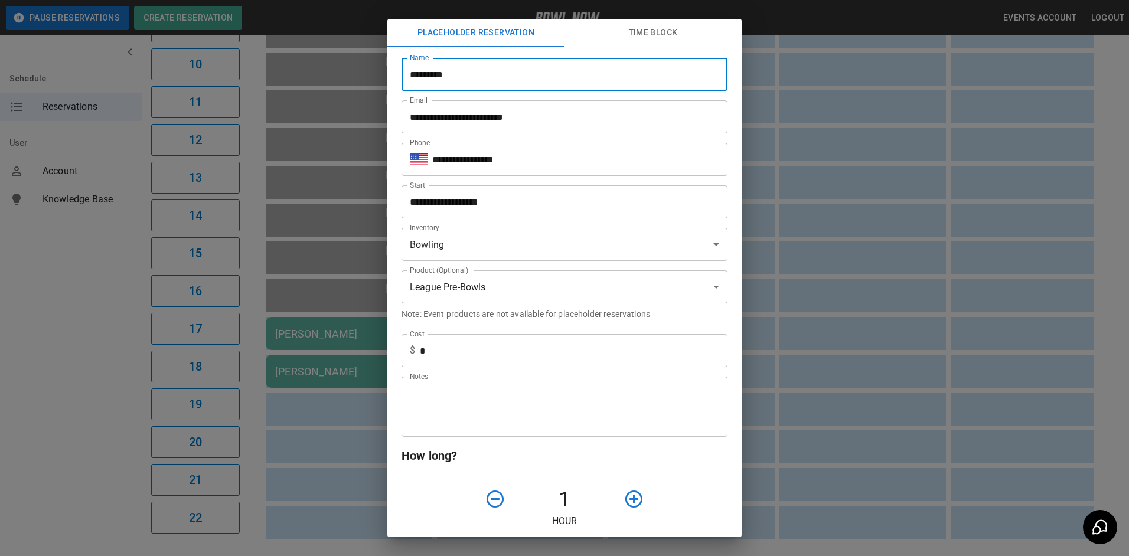
drag, startPoint x: 481, startPoint y: 77, endPoint x: 399, endPoint y: 77, distance: 82.1
click at [399, 75] on div "Name ********* Name" at bounding box center [559, 64] width 335 height 53
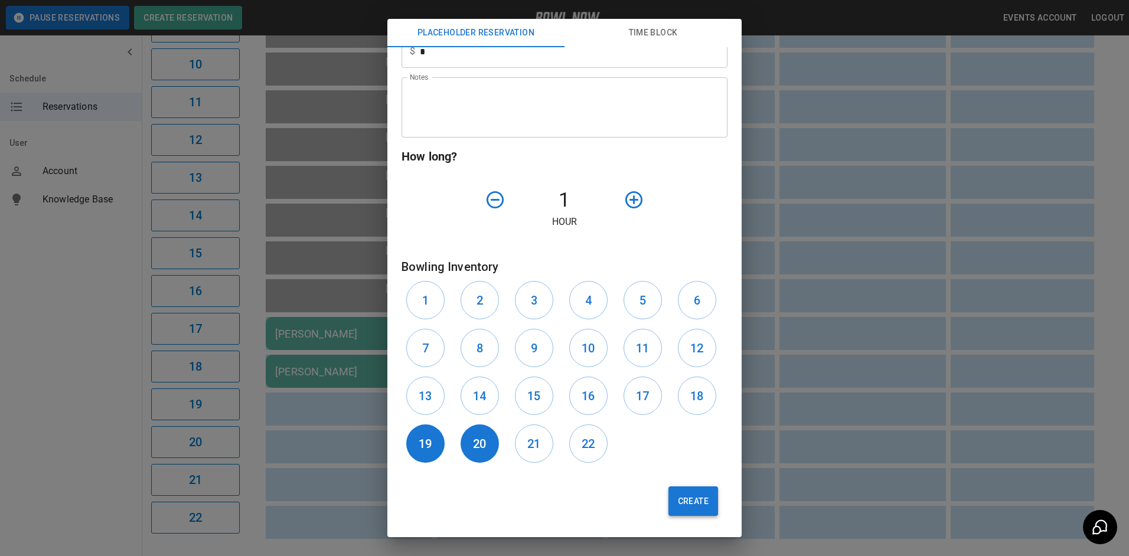
type input "**********"
click at [678, 507] on button "Create" at bounding box center [694, 502] width 50 height 30
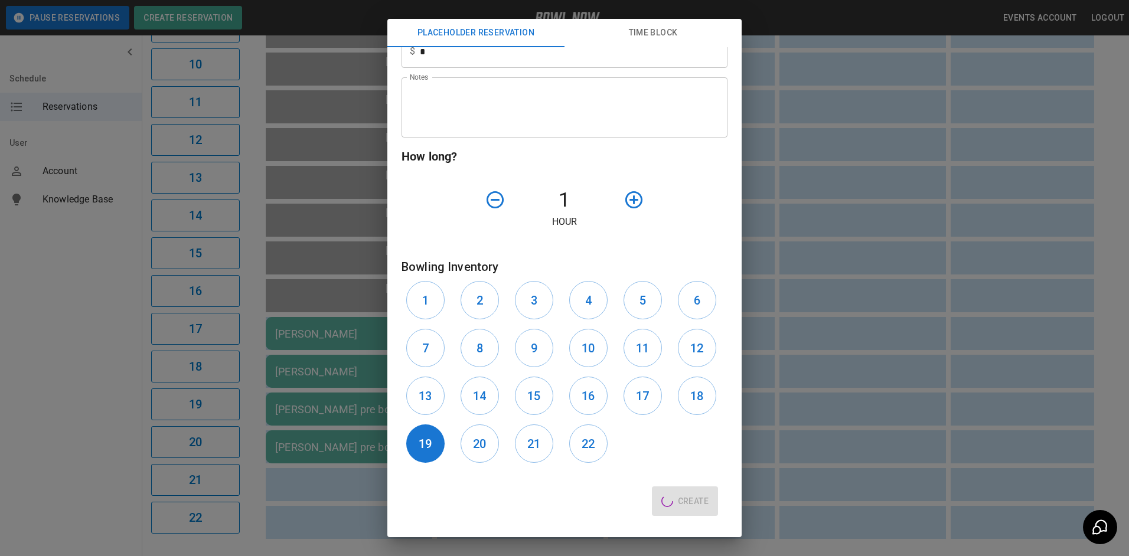
type input "**"
type input "**********"
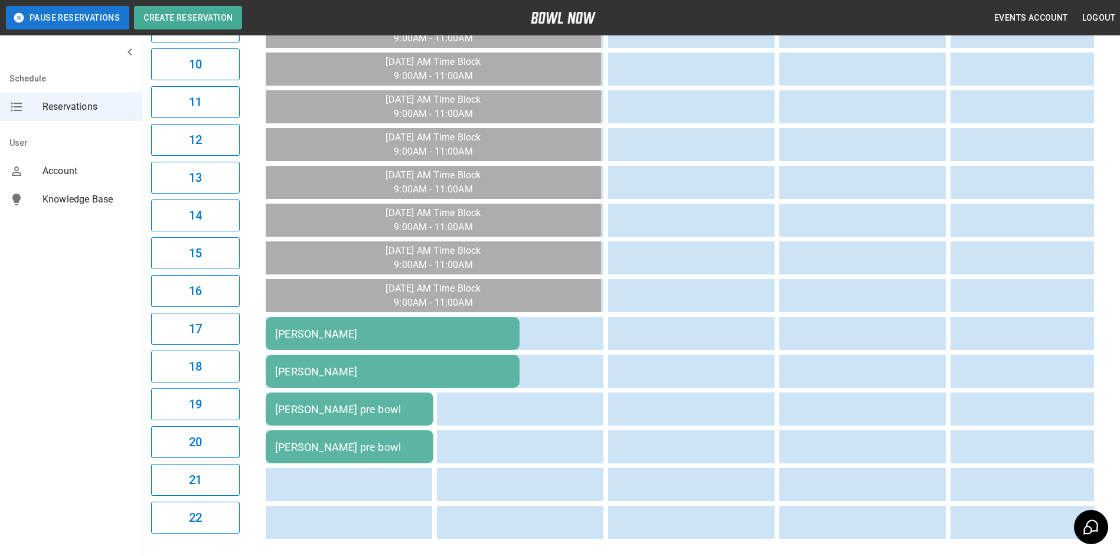
click at [428, 371] on div "[PERSON_NAME]" at bounding box center [392, 372] width 235 height 12
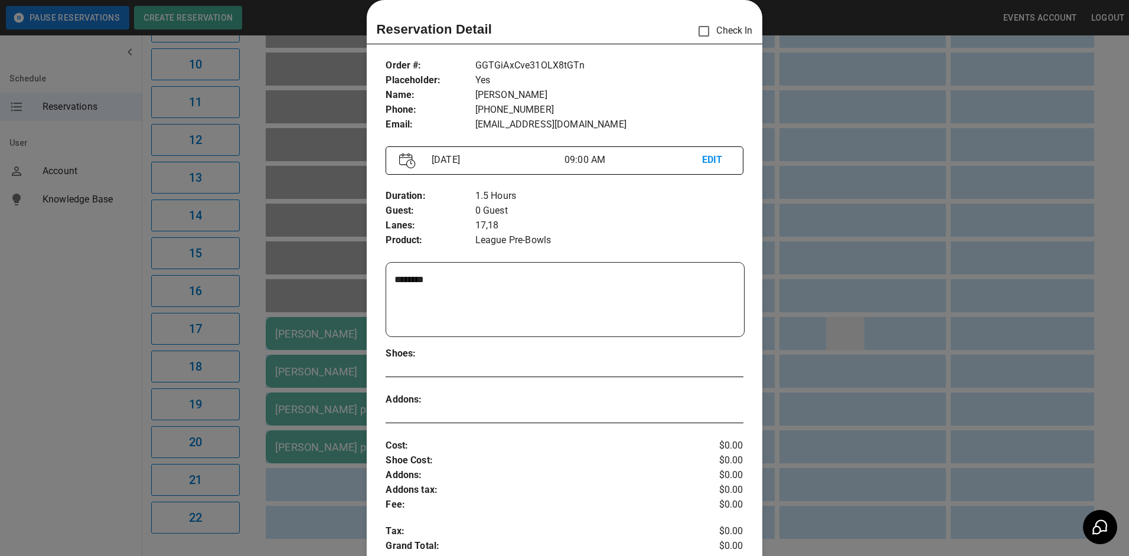
click at [838, 328] on div at bounding box center [564, 278] width 1129 height 556
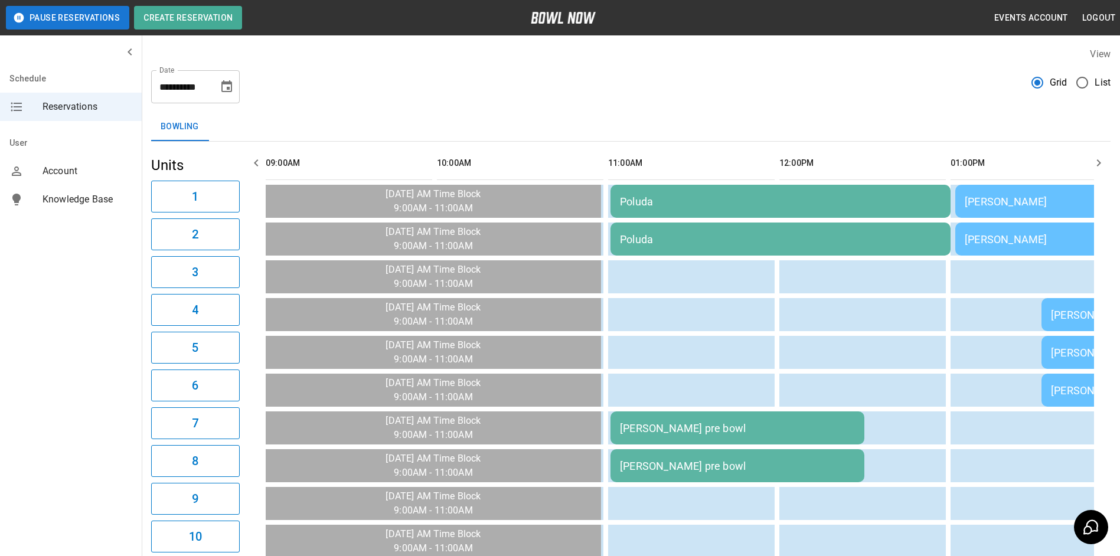
click at [230, 85] on icon "Choose date, selected date is Sep 21, 2025" at bounding box center [227, 87] width 14 height 14
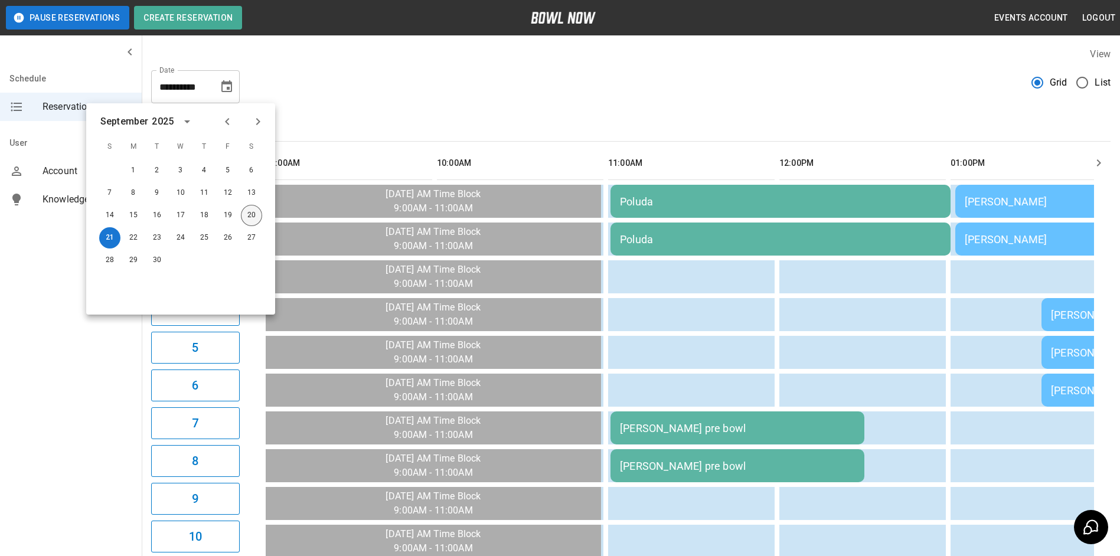
click at [255, 218] on button "20" at bounding box center [251, 215] width 21 height 21
type input "**********"
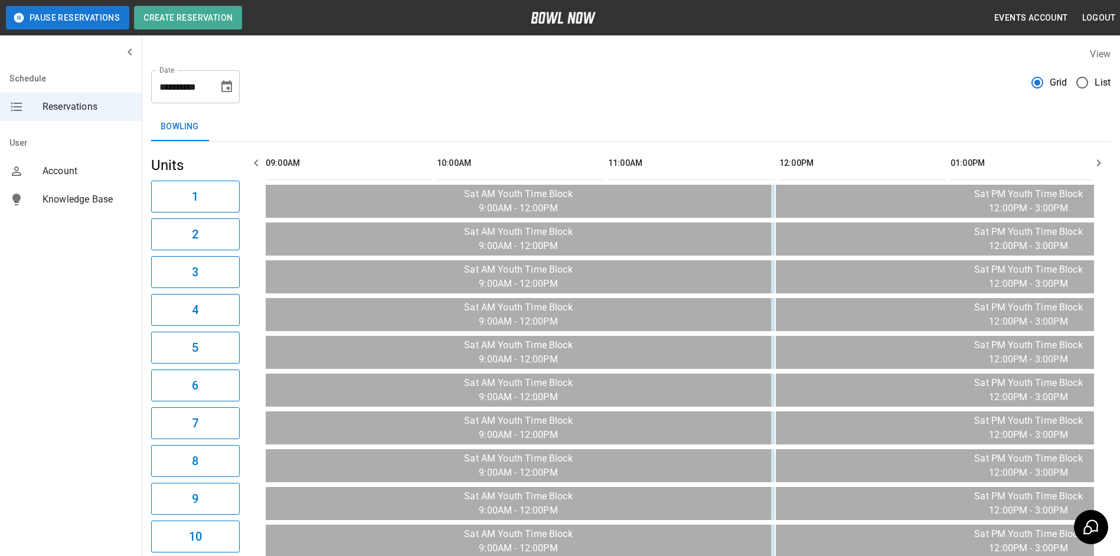
click at [1095, 154] on button "button" at bounding box center [1099, 163] width 24 height 24
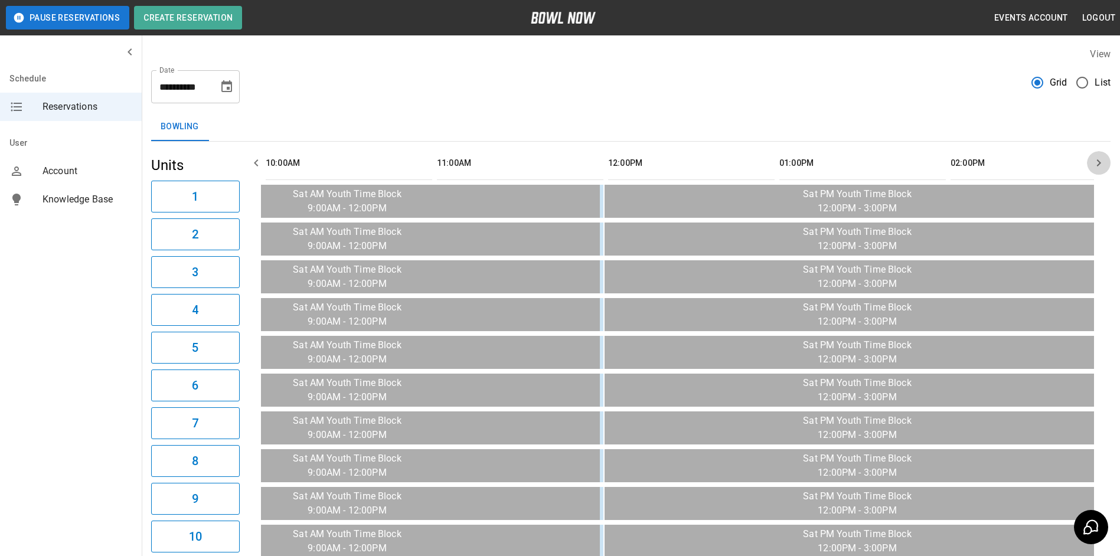
click at [1095, 152] on button "button" at bounding box center [1099, 163] width 24 height 24
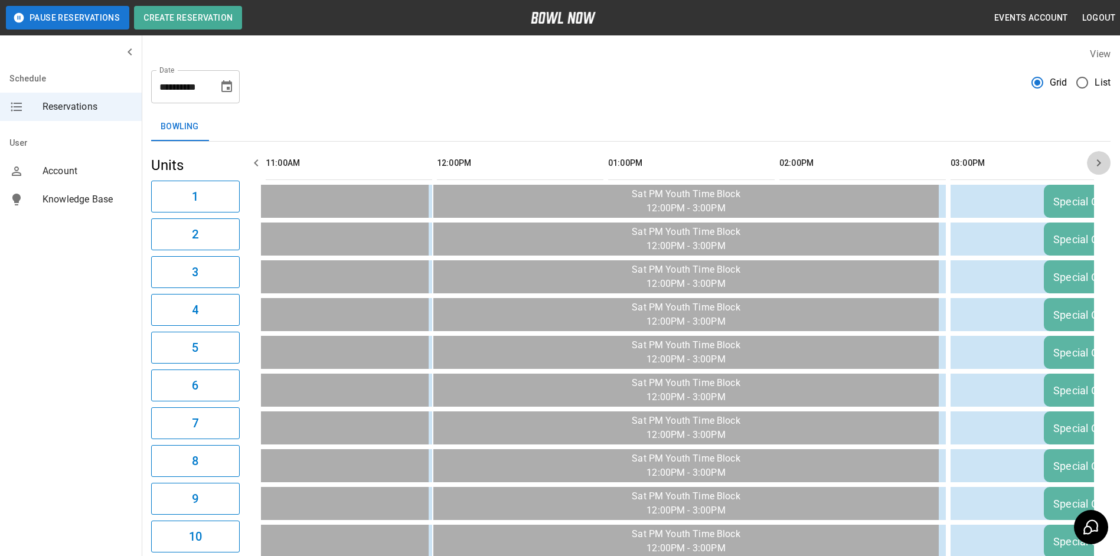
click at [1095, 152] on button "button" at bounding box center [1099, 163] width 24 height 24
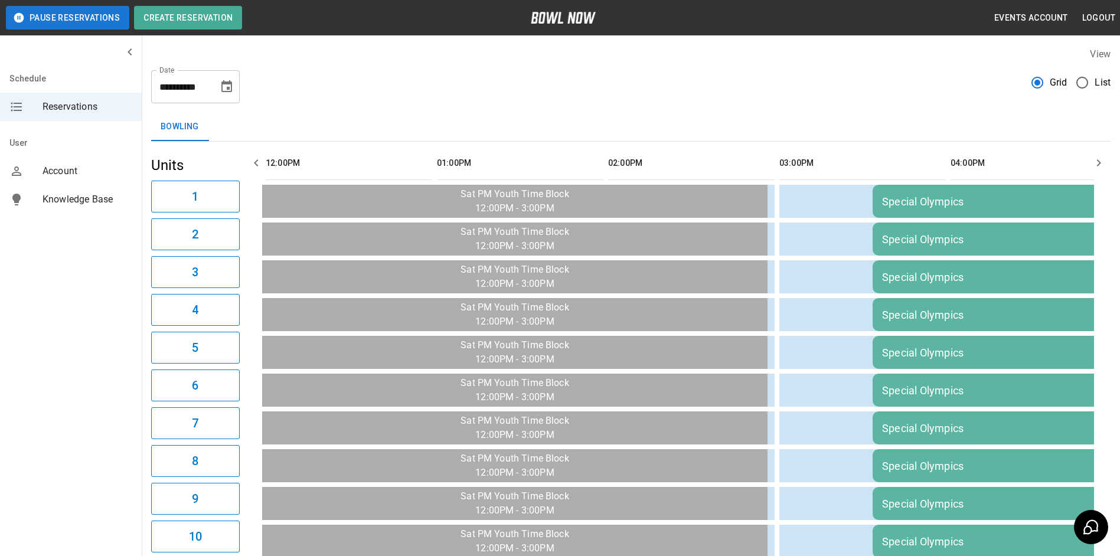
click at [1095, 152] on button "button" at bounding box center [1099, 163] width 24 height 24
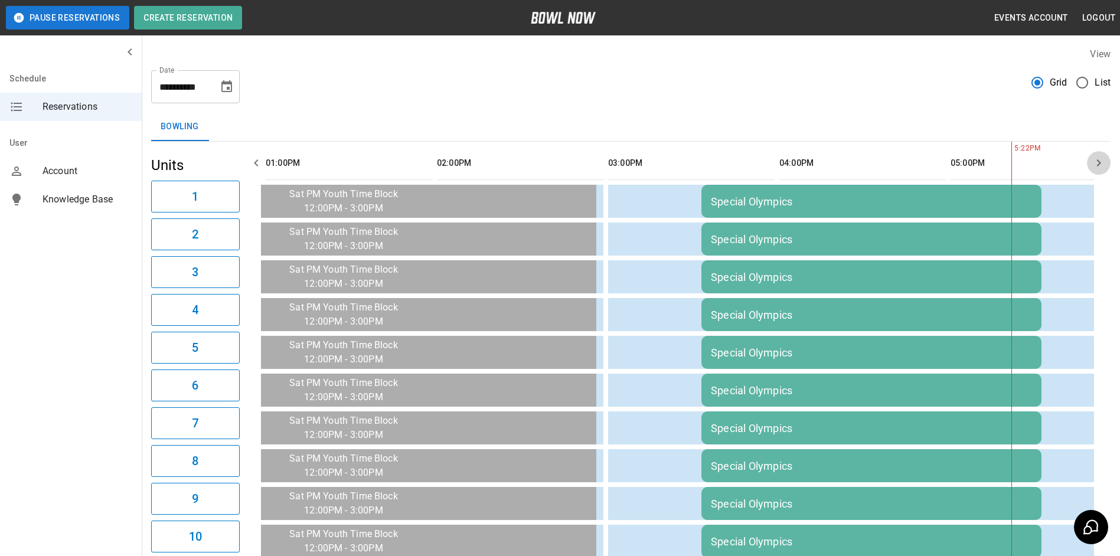
click at [1095, 152] on button "button" at bounding box center [1099, 163] width 24 height 24
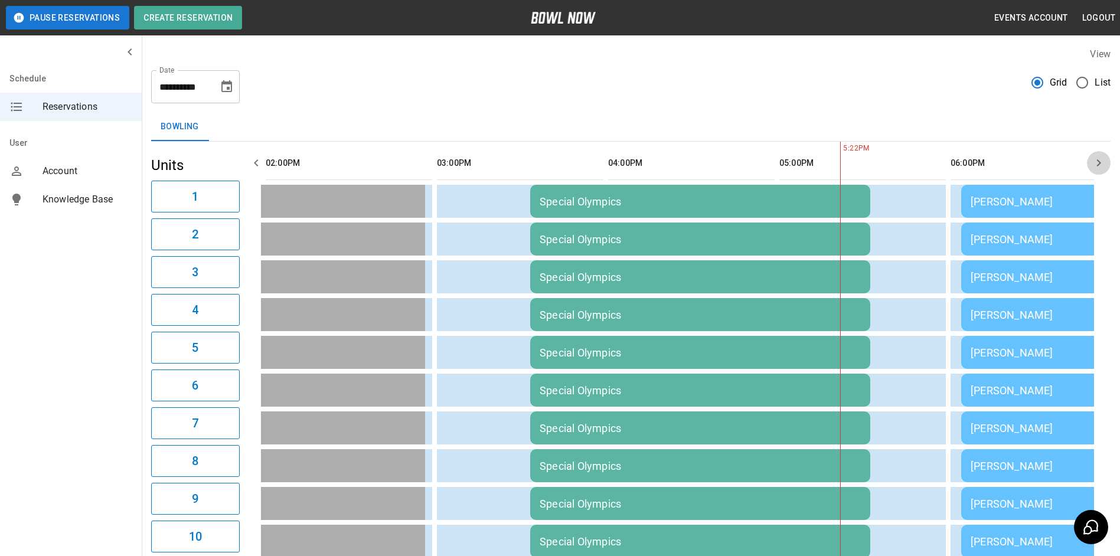
click at [1095, 152] on button "button" at bounding box center [1099, 163] width 24 height 24
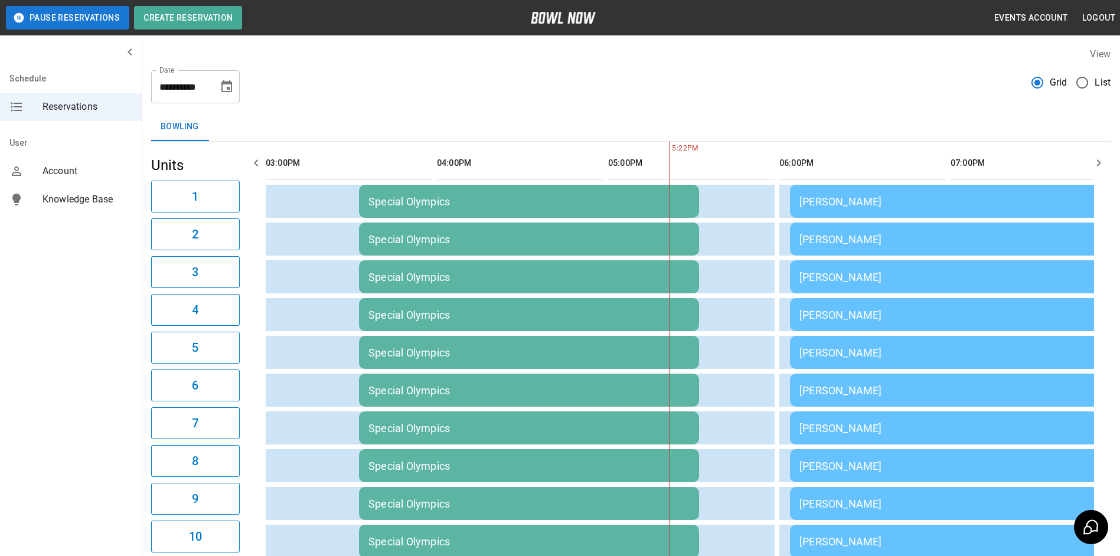
click at [1095, 152] on button "button" at bounding box center [1099, 163] width 24 height 24
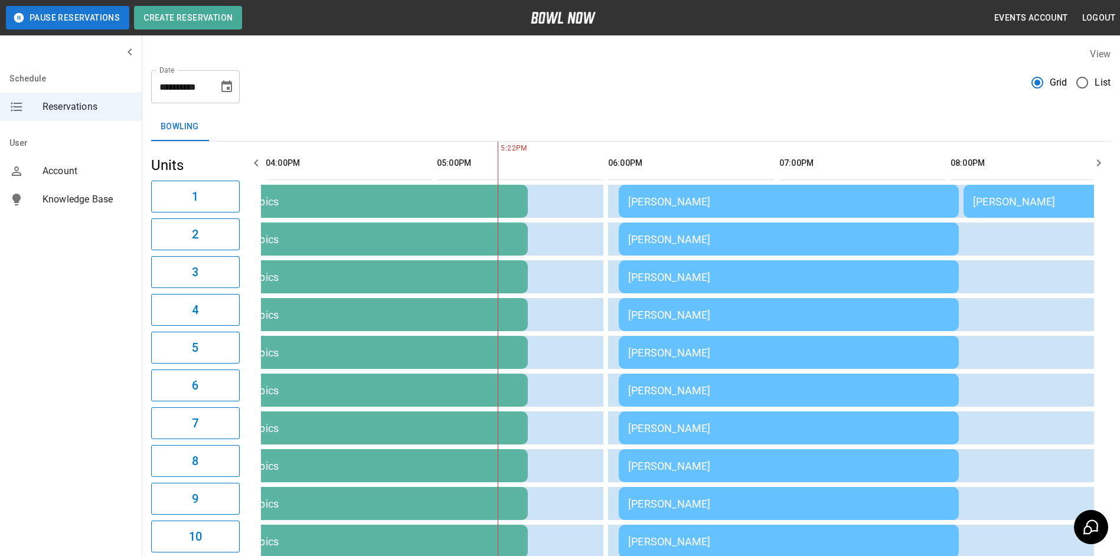
click at [1095, 152] on button "button" at bounding box center [1099, 163] width 24 height 24
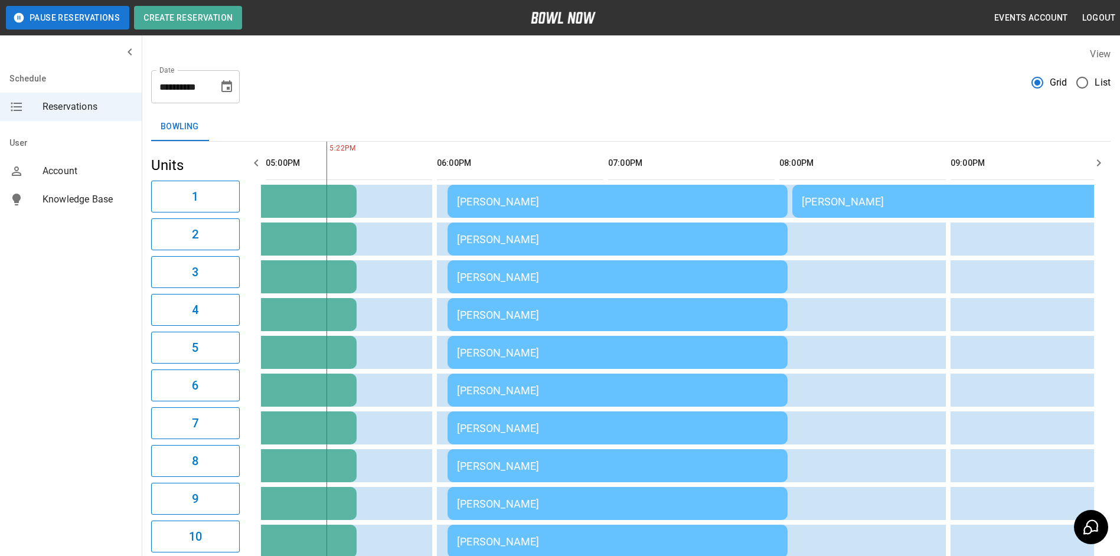
click at [1095, 152] on button "button" at bounding box center [1099, 163] width 24 height 24
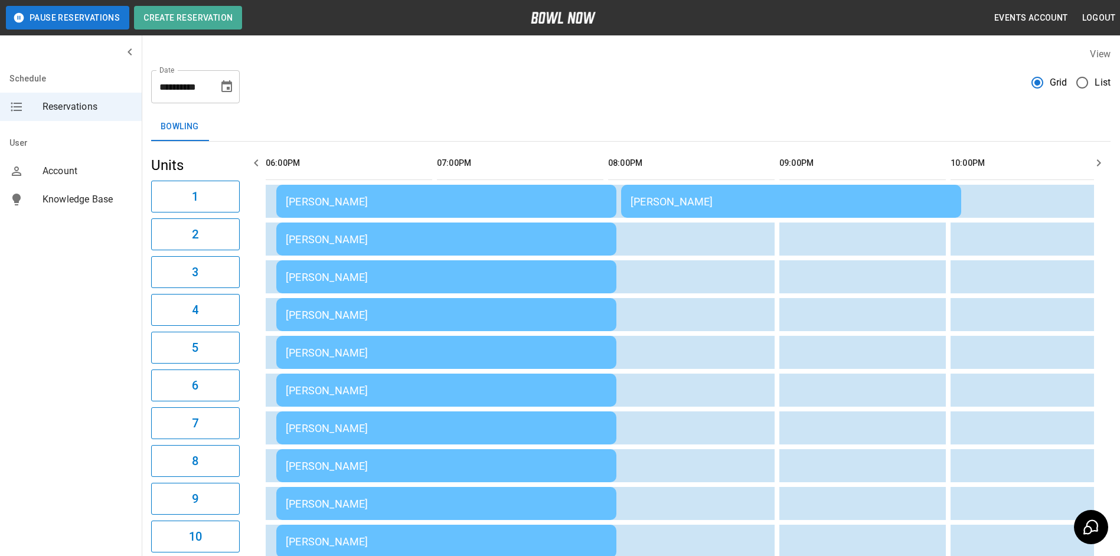
click at [1095, 151] on button "button" at bounding box center [1099, 163] width 24 height 24
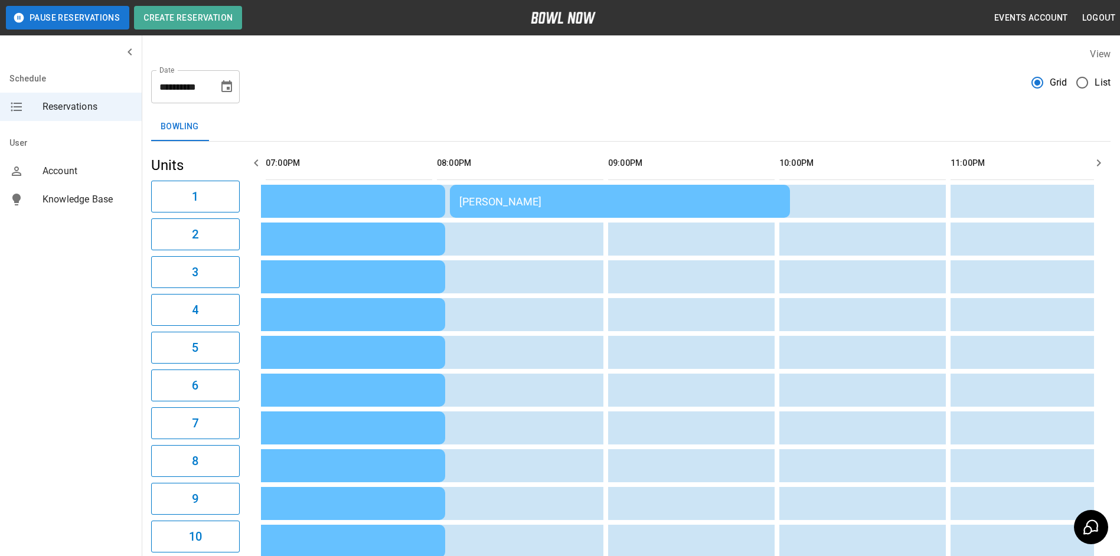
drag, startPoint x: 521, startPoint y: 256, endPoint x: 260, endPoint y: 162, distance: 277.2
click at [260, 162] on icon "button" at bounding box center [256, 163] width 14 height 14
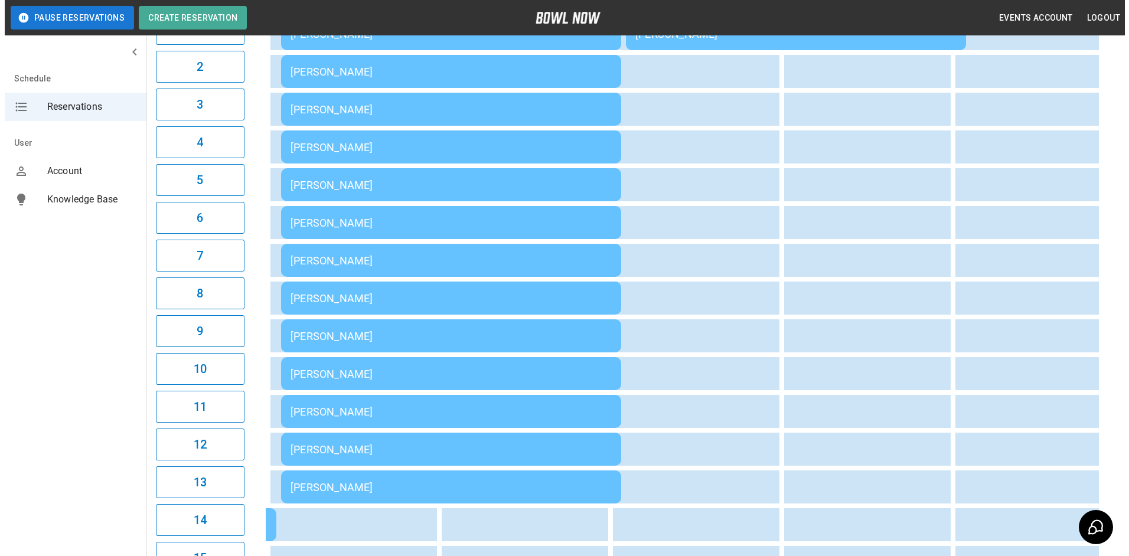
scroll to position [177, 0]
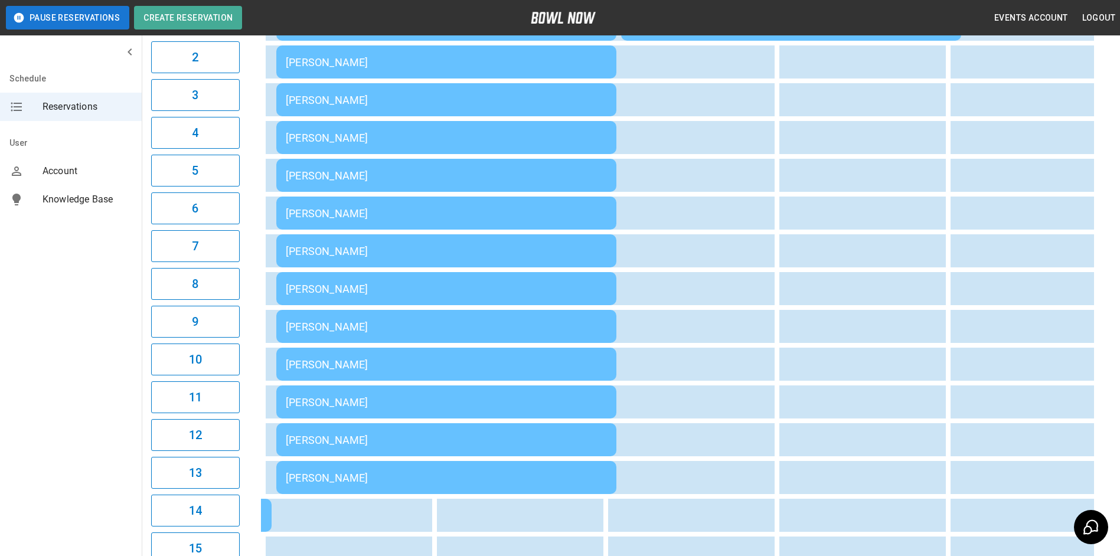
click at [396, 356] on td "[PERSON_NAME]" at bounding box center [446, 364] width 340 height 33
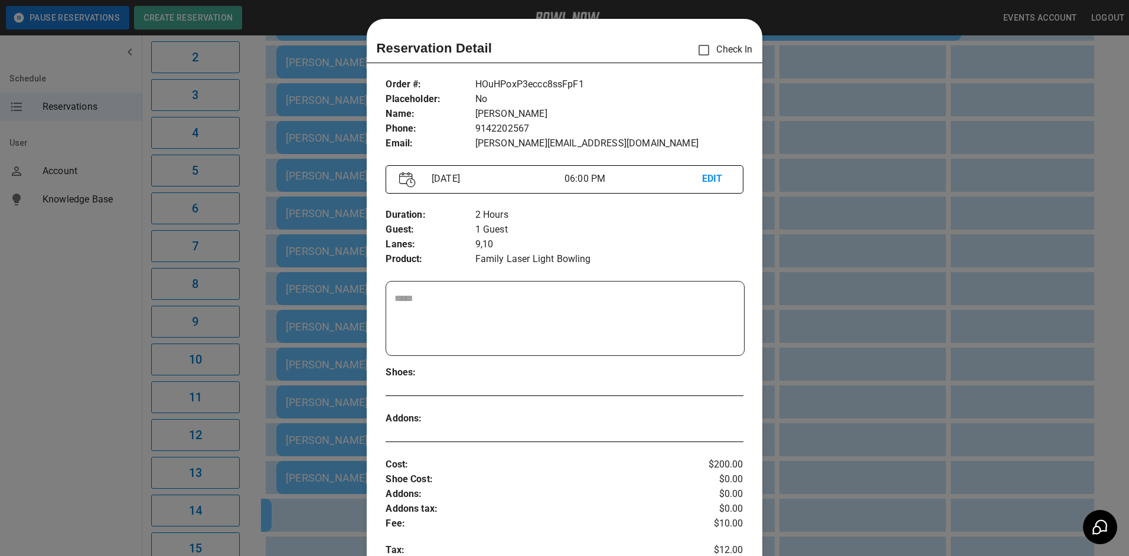
scroll to position [19, 0]
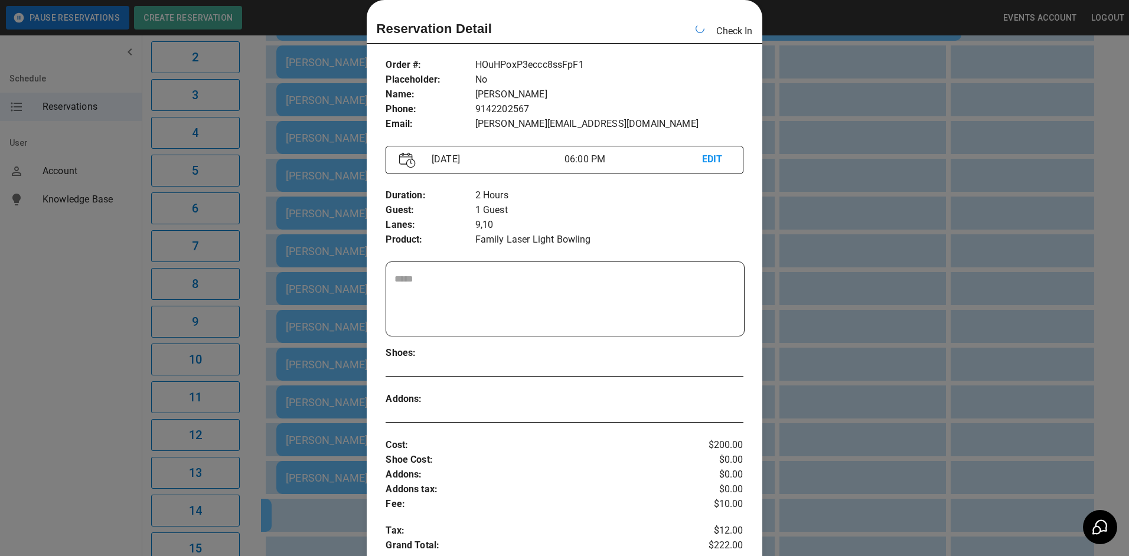
click at [858, 180] on div at bounding box center [564, 278] width 1129 height 556
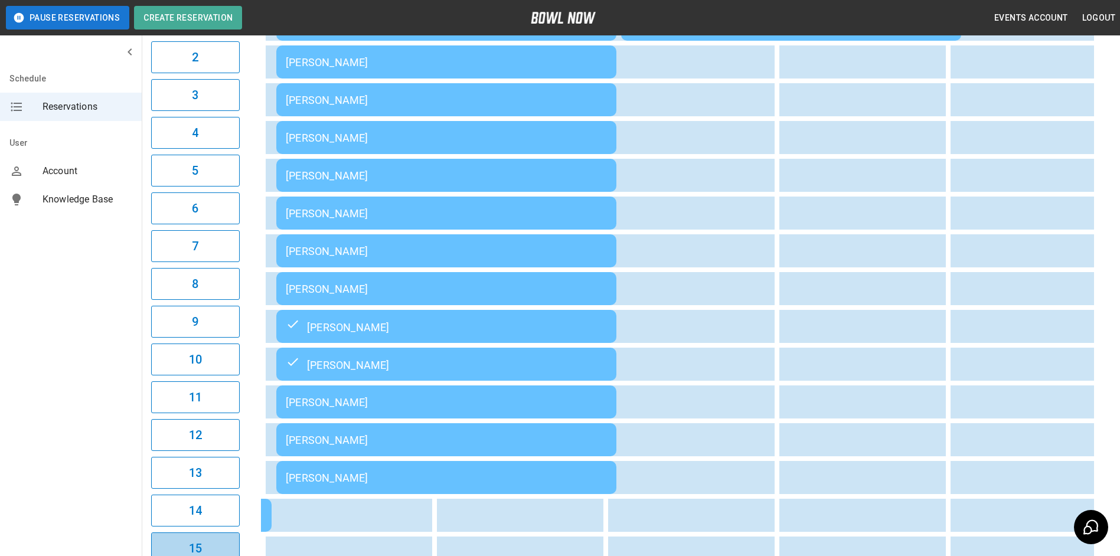
click at [229, 555] on button "15" at bounding box center [195, 549] width 89 height 32
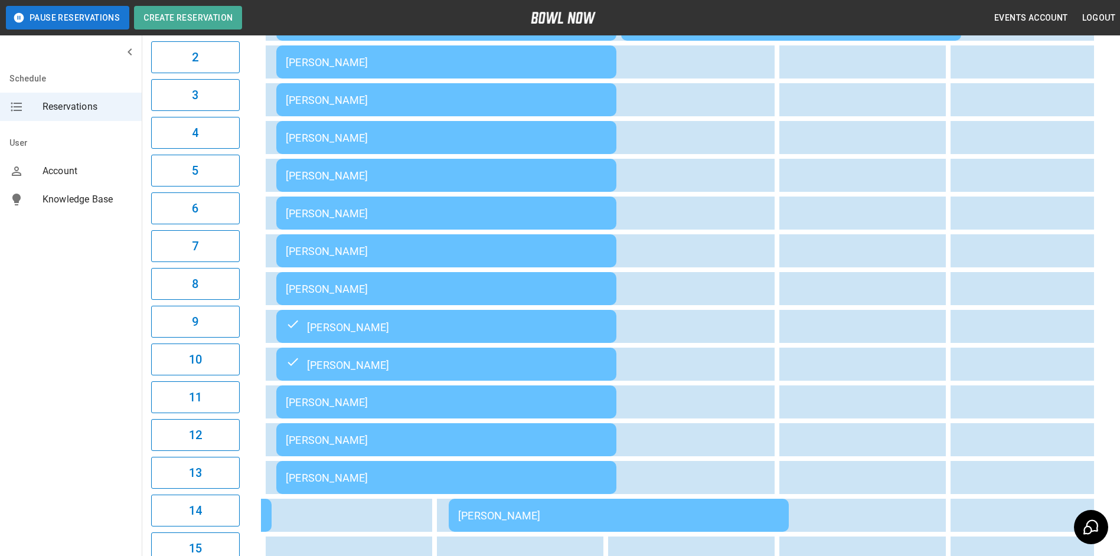
drag, startPoint x: 89, startPoint y: 439, endPoint x: 86, endPoint y: 432, distance: 7.5
click at [87, 436] on div "Schedule Reservations User Account Knowledge Base" at bounding box center [71, 278] width 142 height 556
click at [386, 188] on td "[PERSON_NAME]" at bounding box center [446, 175] width 340 height 33
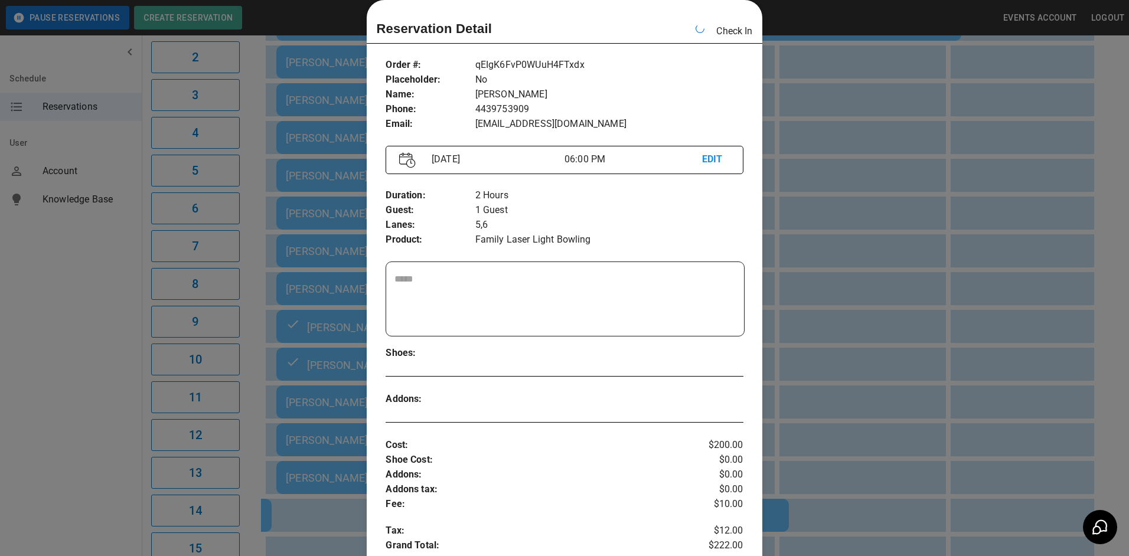
drag, startPoint x: 867, startPoint y: 232, endPoint x: 656, endPoint y: 409, distance: 275.8
click at [866, 232] on div at bounding box center [564, 278] width 1129 height 556
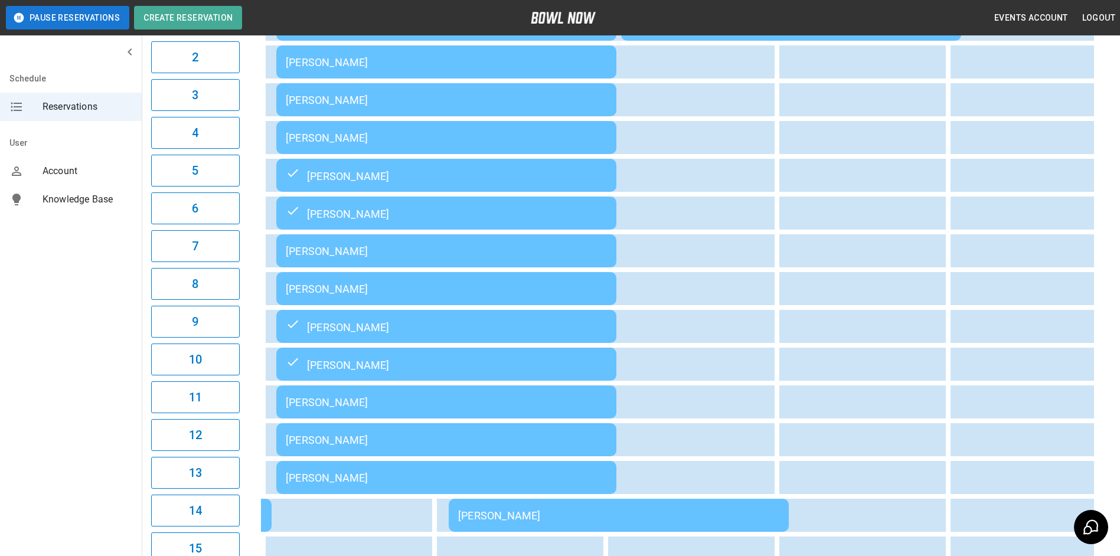
click at [419, 395] on td "[PERSON_NAME]" at bounding box center [446, 402] width 340 height 33
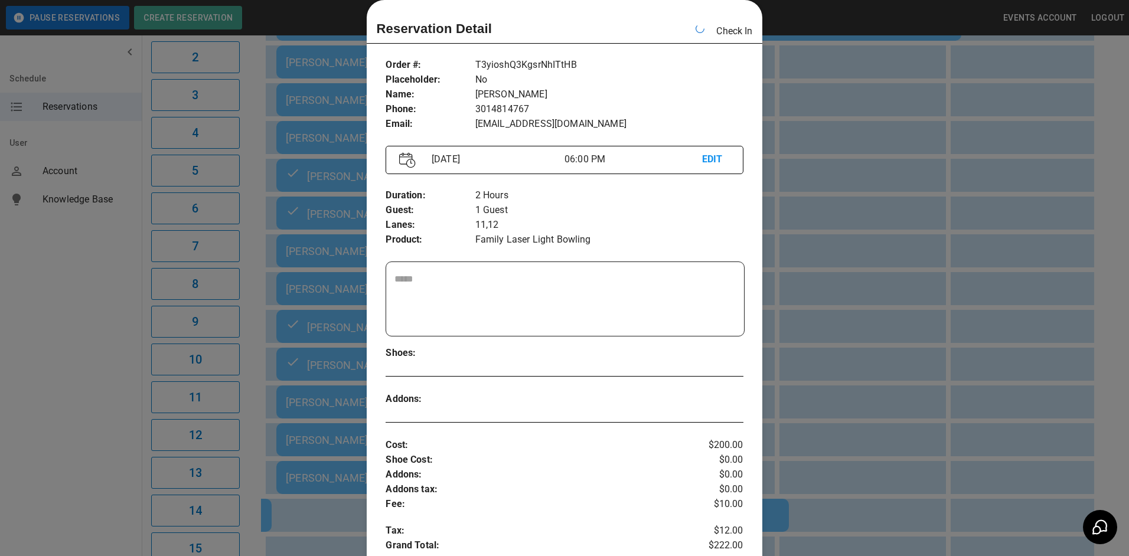
click at [879, 234] on div at bounding box center [564, 278] width 1129 height 556
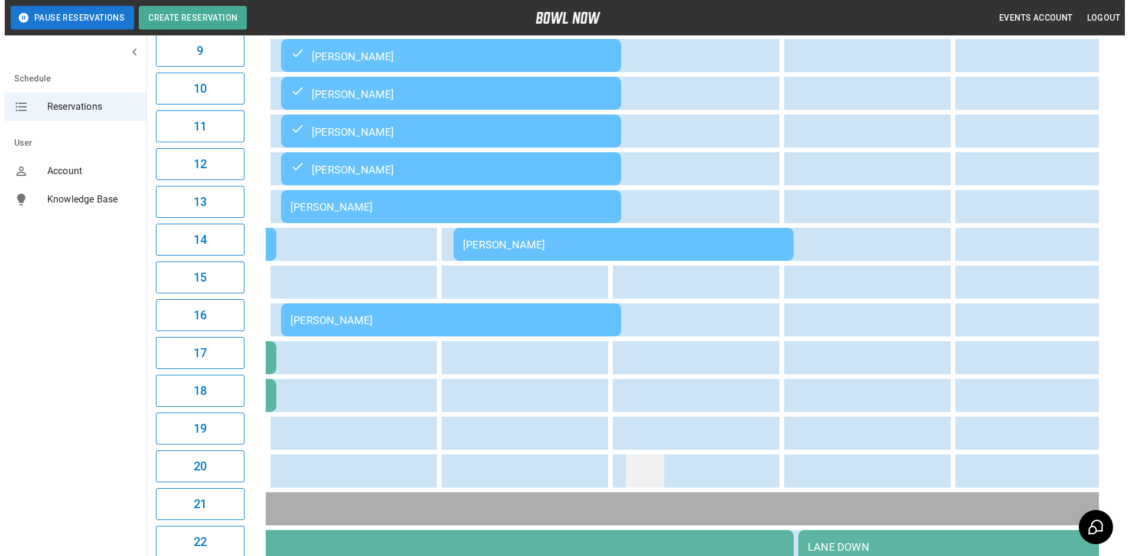
scroll to position [473, 0]
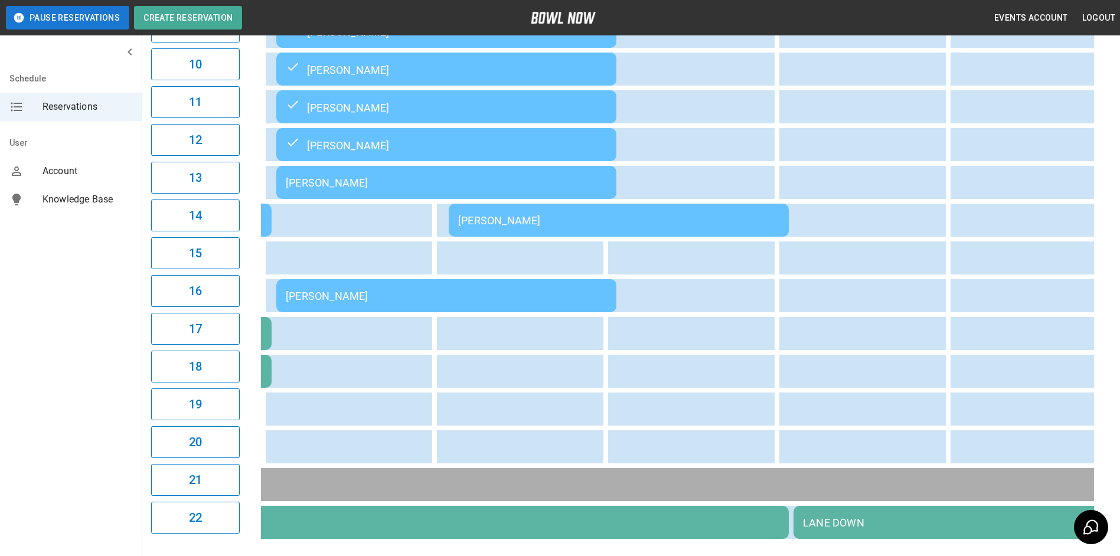
click at [545, 312] on td "[PERSON_NAME]" at bounding box center [446, 295] width 340 height 33
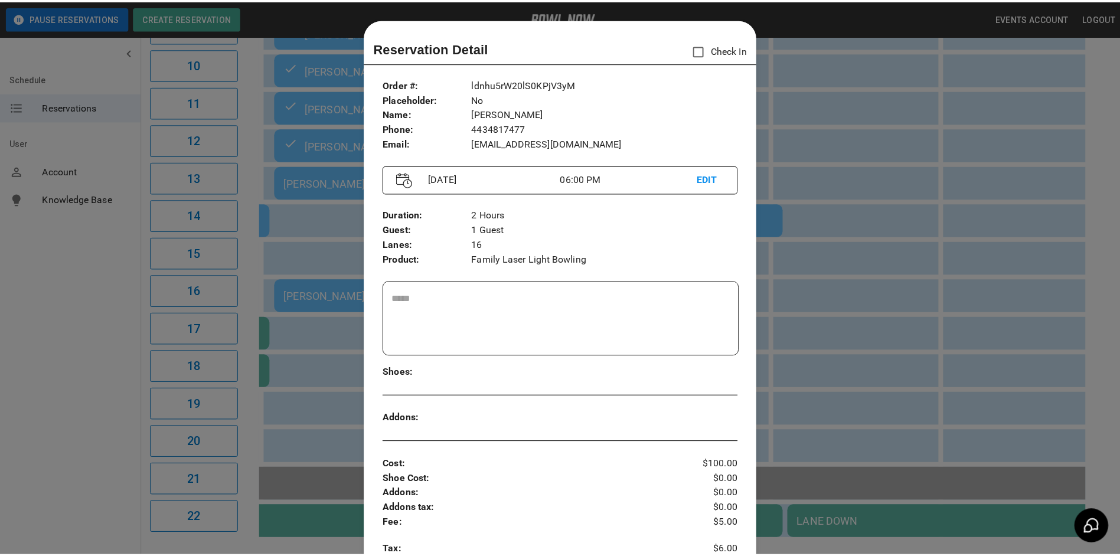
scroll to position [19, 0]
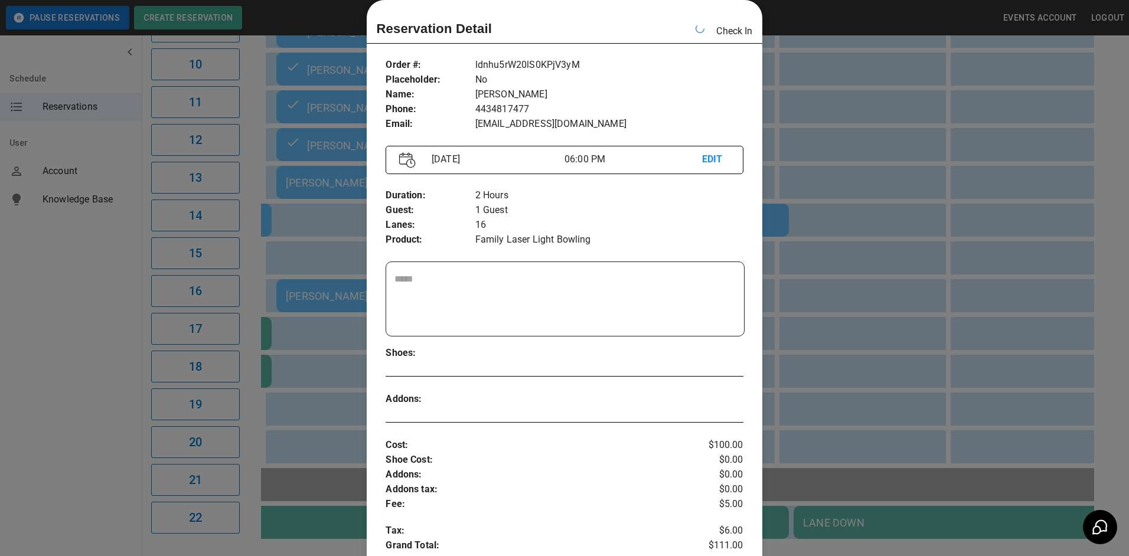
click at [900, 243] on div at bounding box center [564, 278] width 1129 height 556
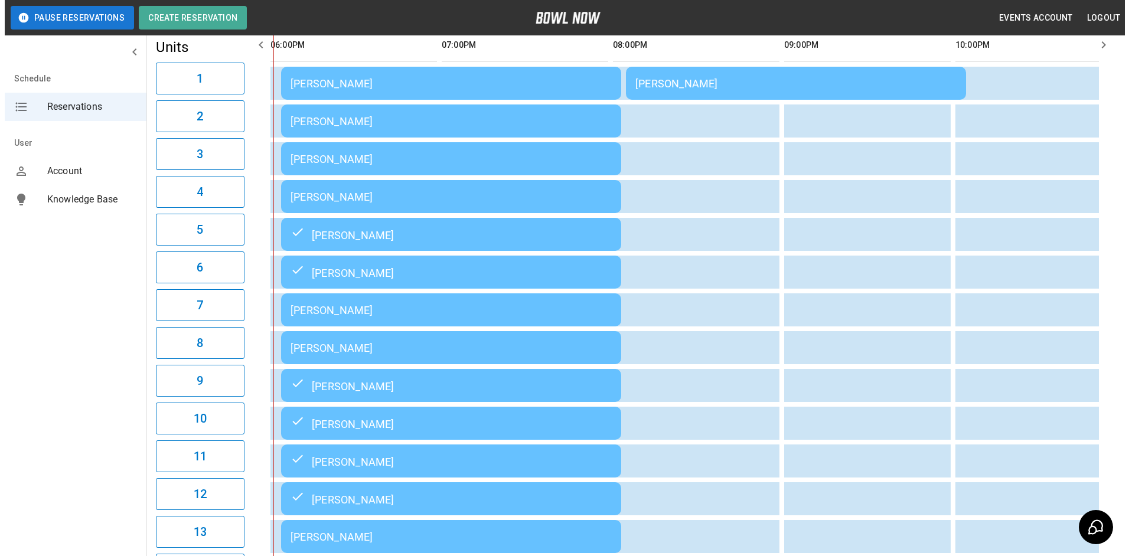
scroll to position [59, 0]
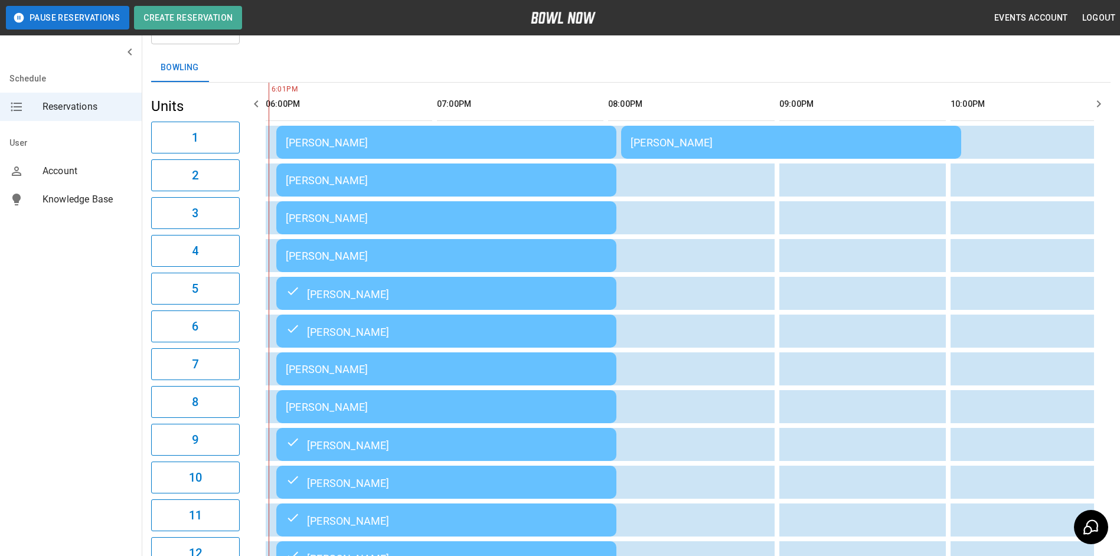
click at [473, 317] on td "[PERSON_NAME]" at bounding box center [446, 331] width 340 height 33
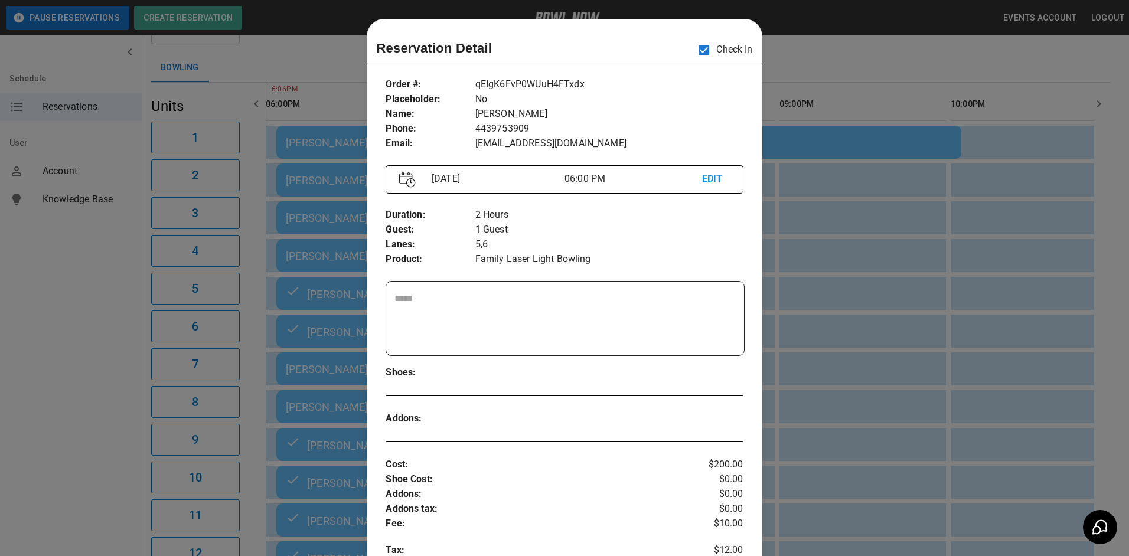
scroll to position [19, 0]
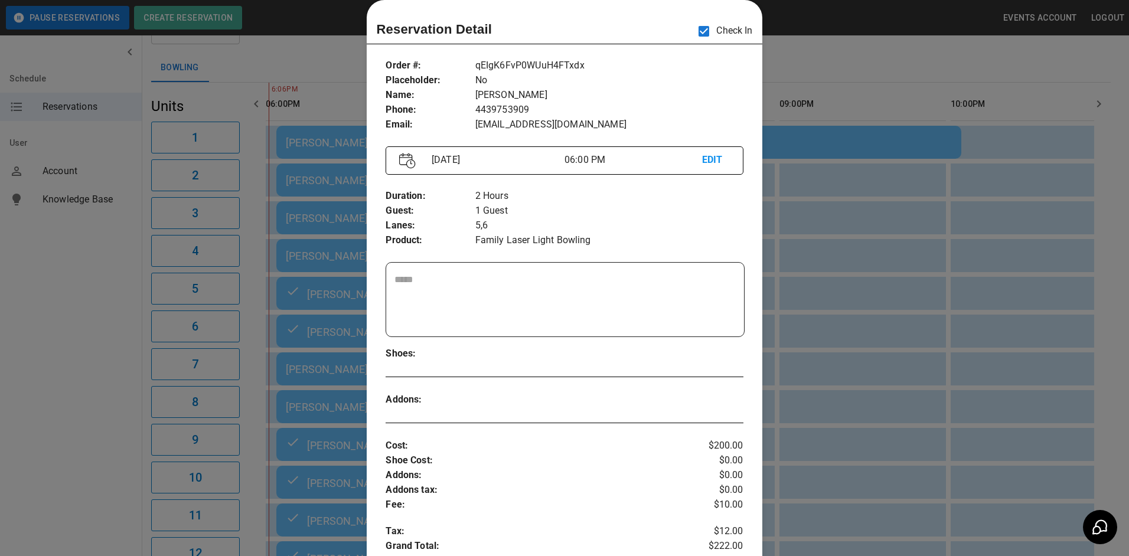
click at [315, 132] on div at bounding box center [564, 278] width 1129 height 556
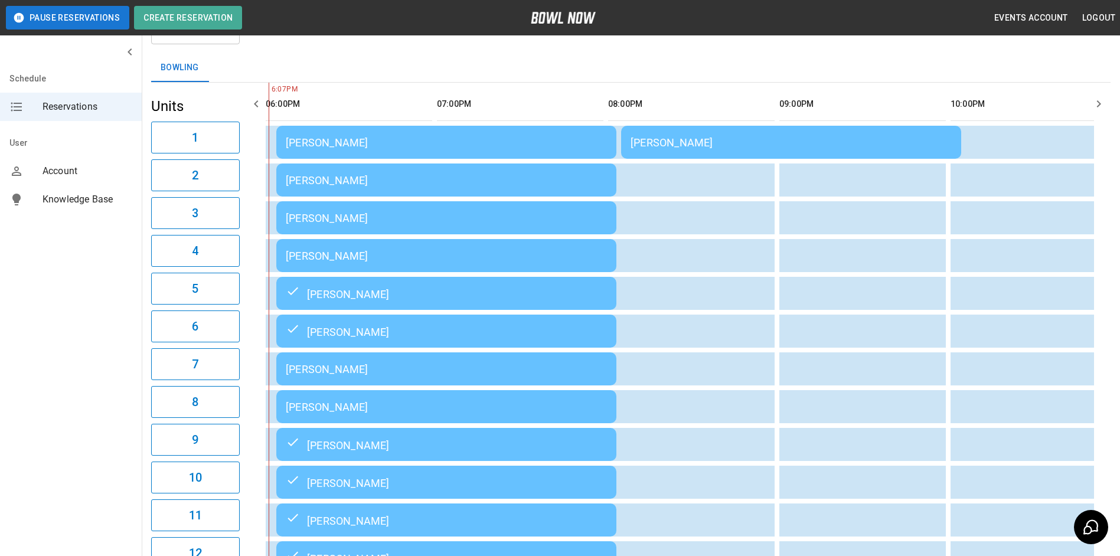
click at [333, 159] on table "Special Olympics Roxanna Bradford Bradford Tamela Lucas Special Olympics Roxann…" at bounding box center [15, 520] width 2592 height 875
click at [338, 174] on div "[PERSON_NAME]" at bounding box center [446, 180] width 321 height 12
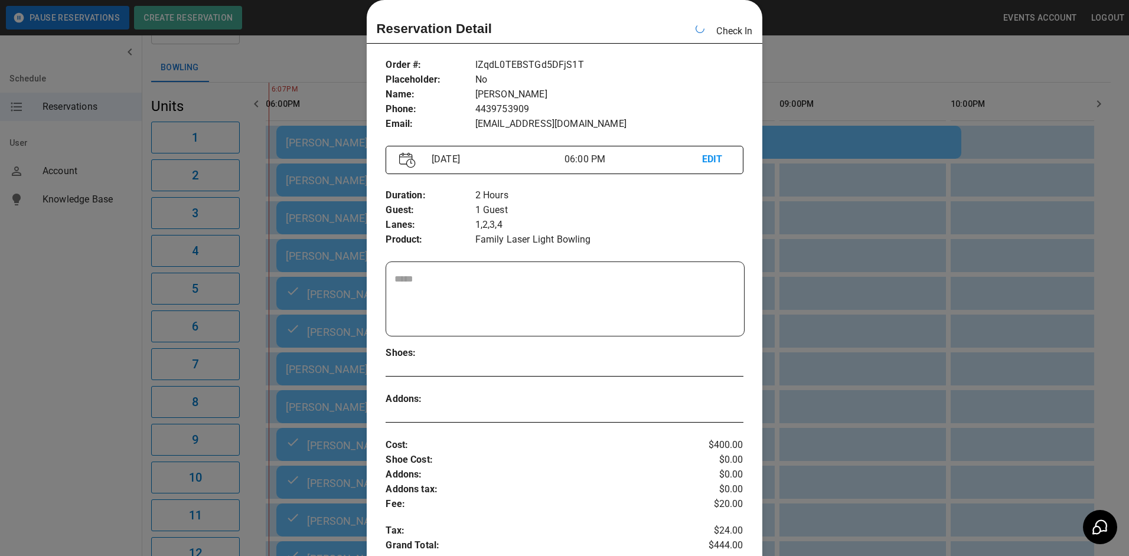
click at [325, 272] on div at bounding box center [564, 278] width 1129 height 556
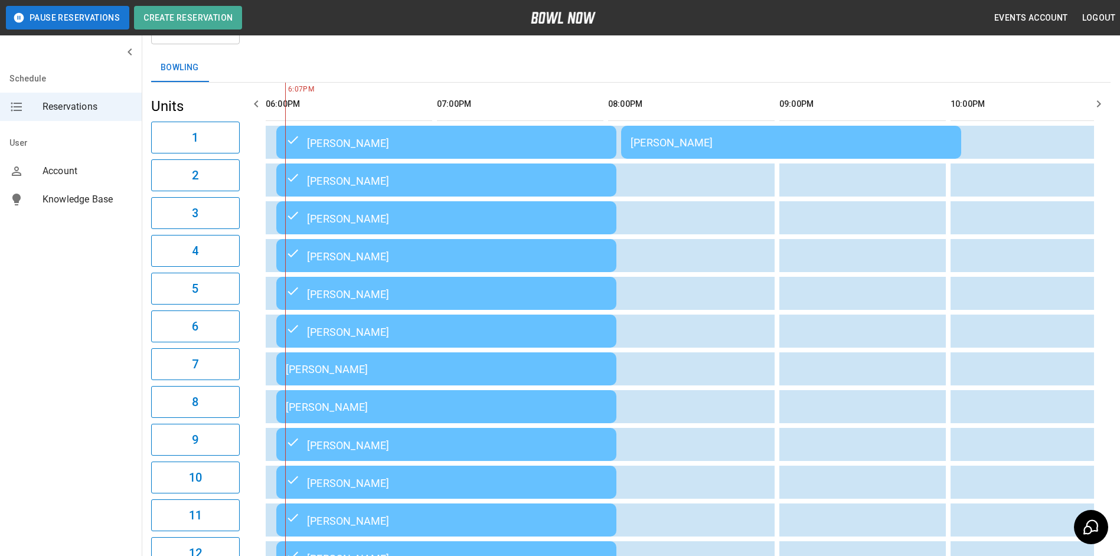
click at [317, 381] on td "[PERSON_NAME]" at bounding box center [446, 369] width 340 height 33
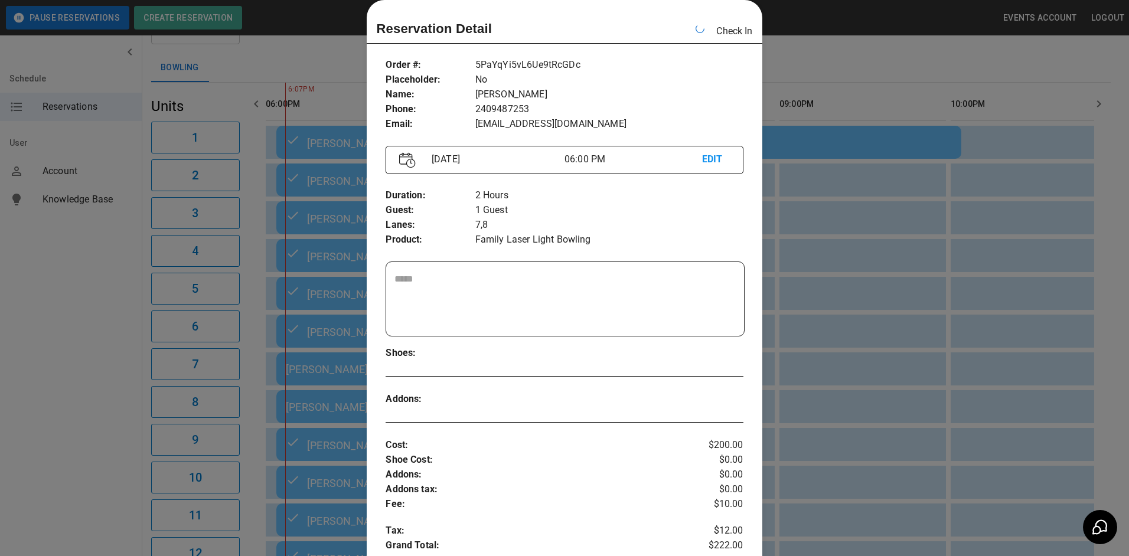
click at [788, 53] on div at bounding box center [564, 278] width 1129 height 556
